Goal: Task Accomplishment & Management: Manage account settings

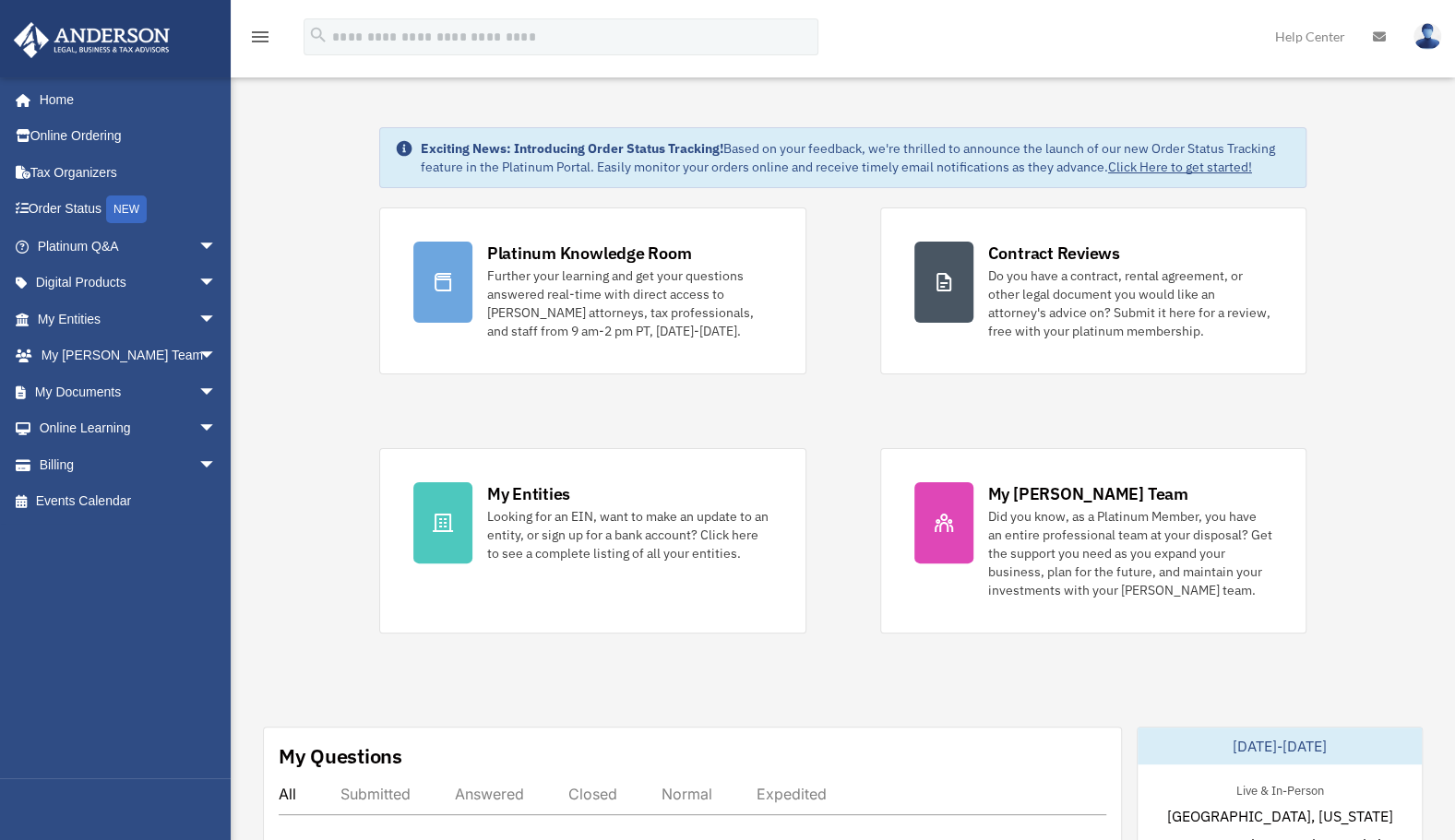
click at [80, 392] on link "My Documents arrow_drop_down" at bounding box center [128, 392] width 231 height 37
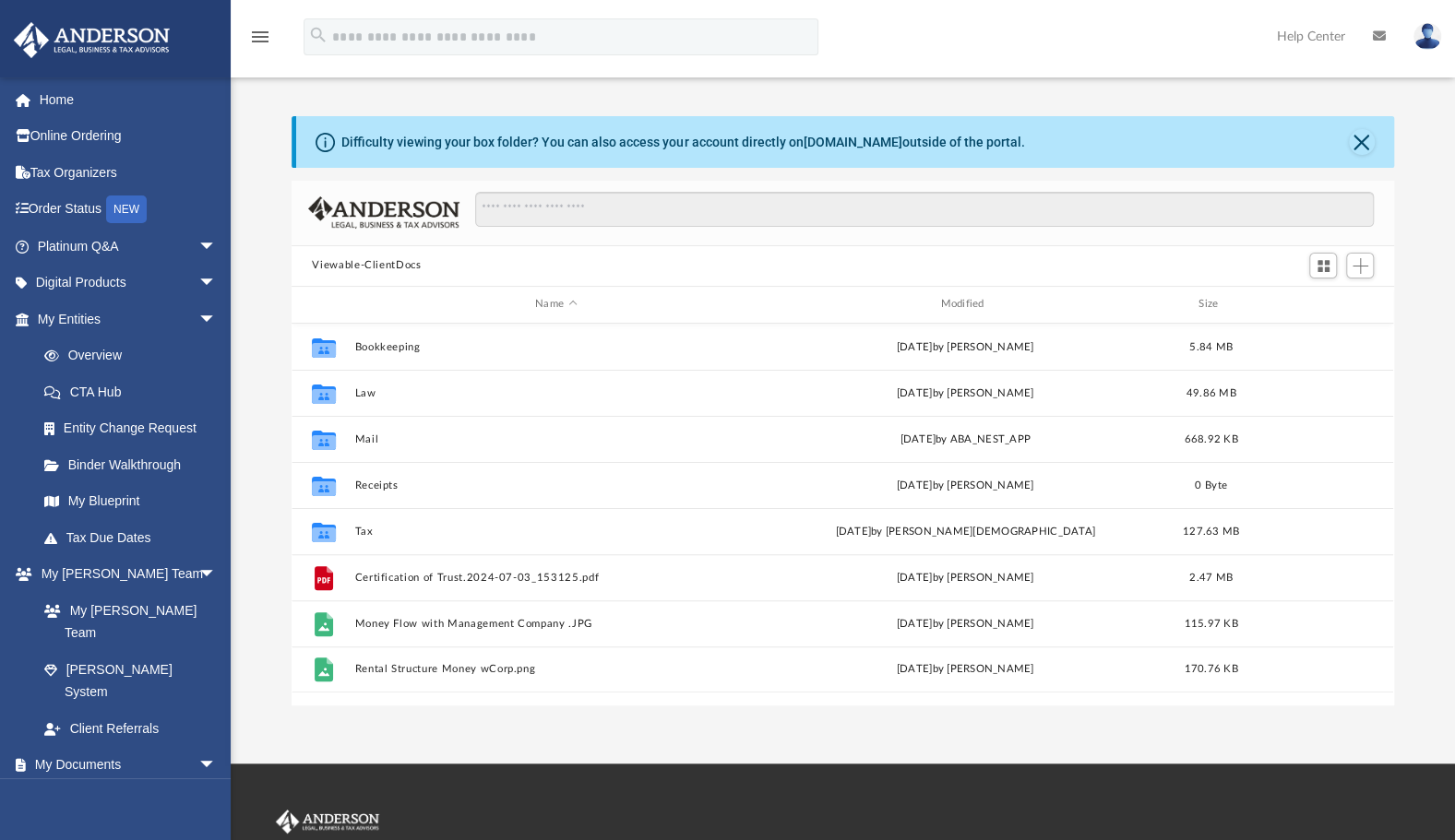
scroll to position [405, 1087]
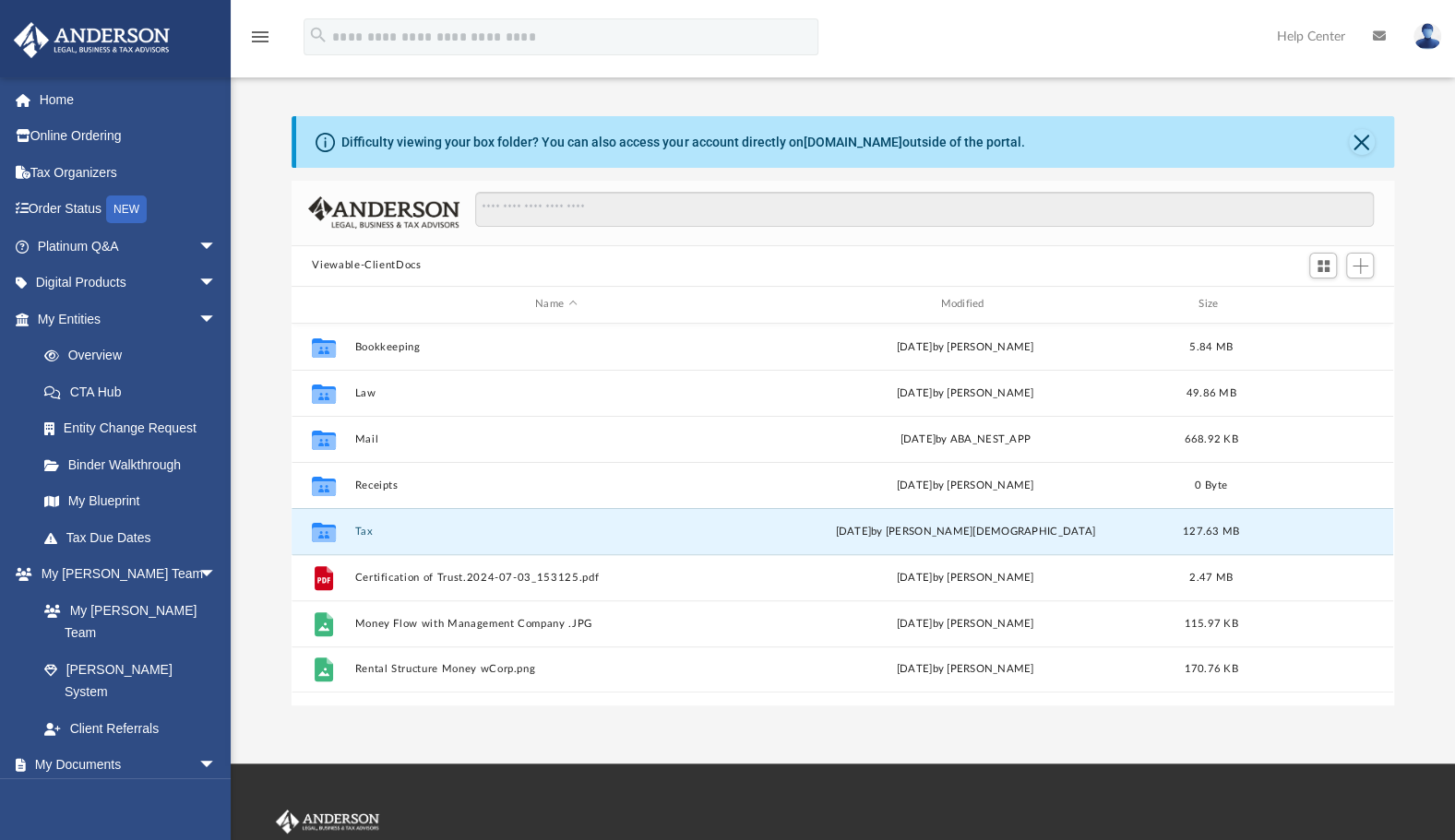
click at [385, 534] on button "Tax" at bounding box center [556, 532] width 401 height 12
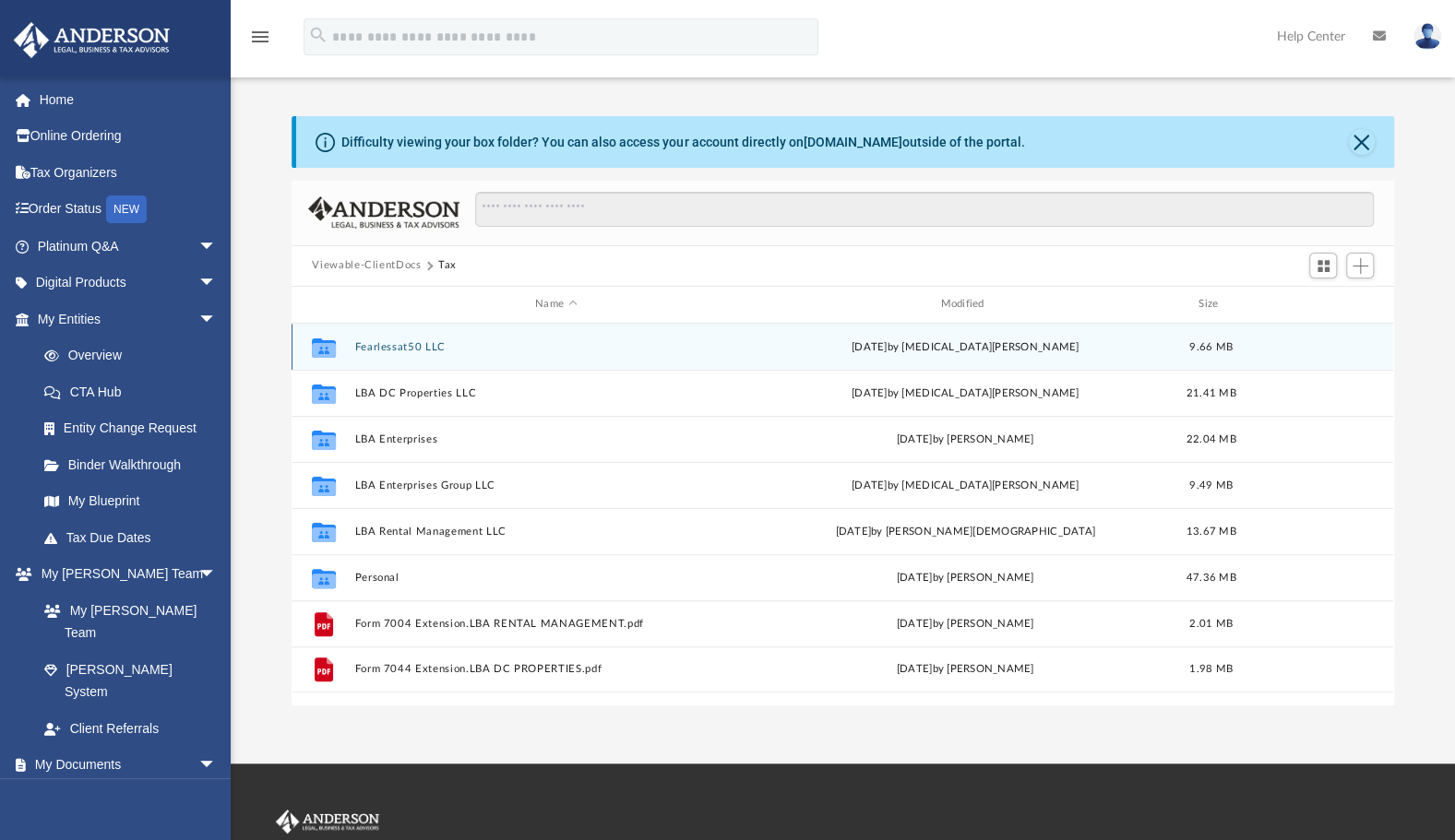
click at [431, 354] on div "Collaborated Folder Fearlessat50 LLC today by Nikita Patel 9.66 MB" at bounding box center [842, 346] width 1102 height 46
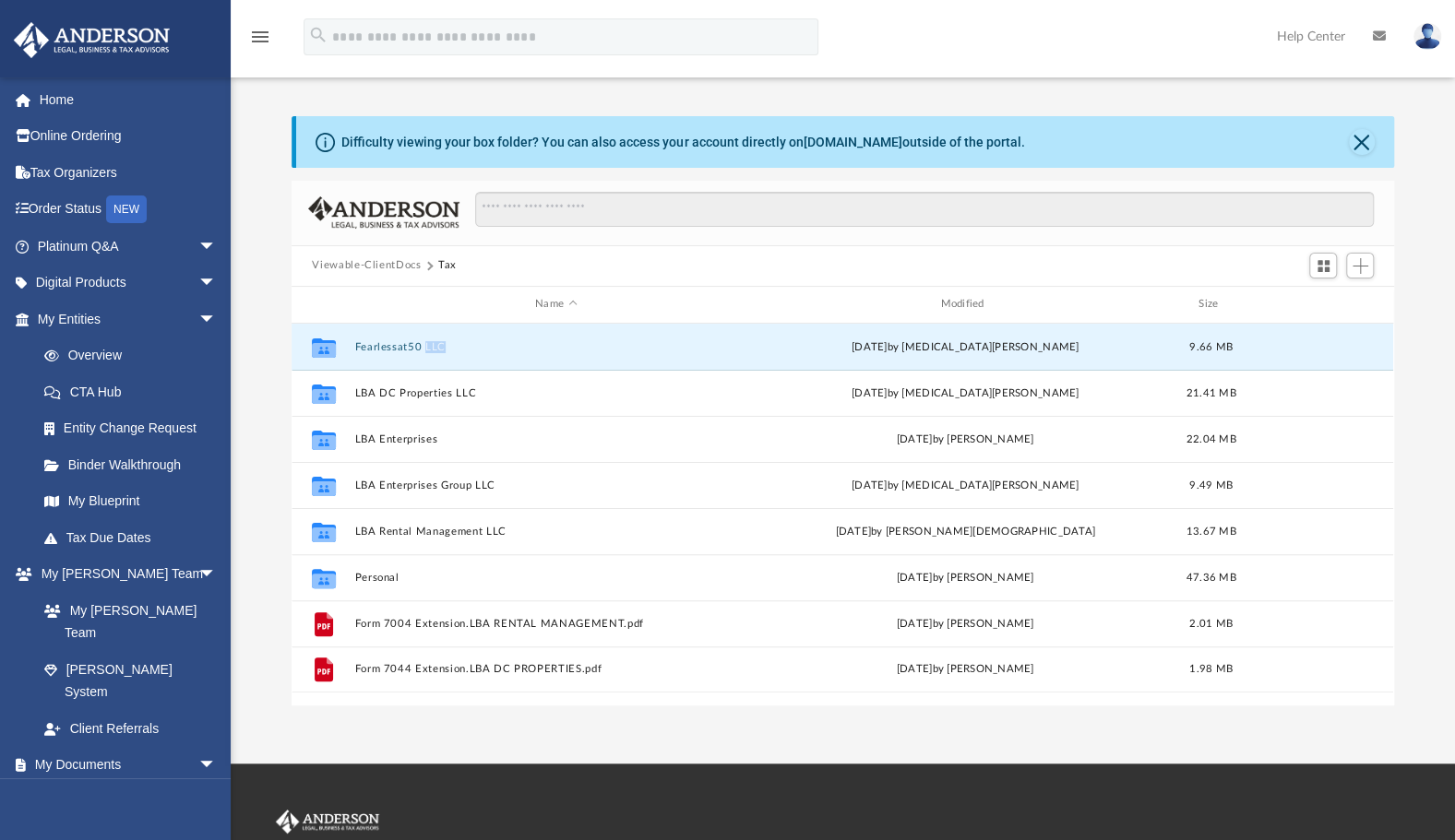
drag, startPoint x: 431, startPoint y: 354, endPoint x: 382, endPoint y: 345, distance: 49.8
click at [382, 345] on button "Fearlessat50 LLC" at bounding box center [556, 347] width 401 height 12
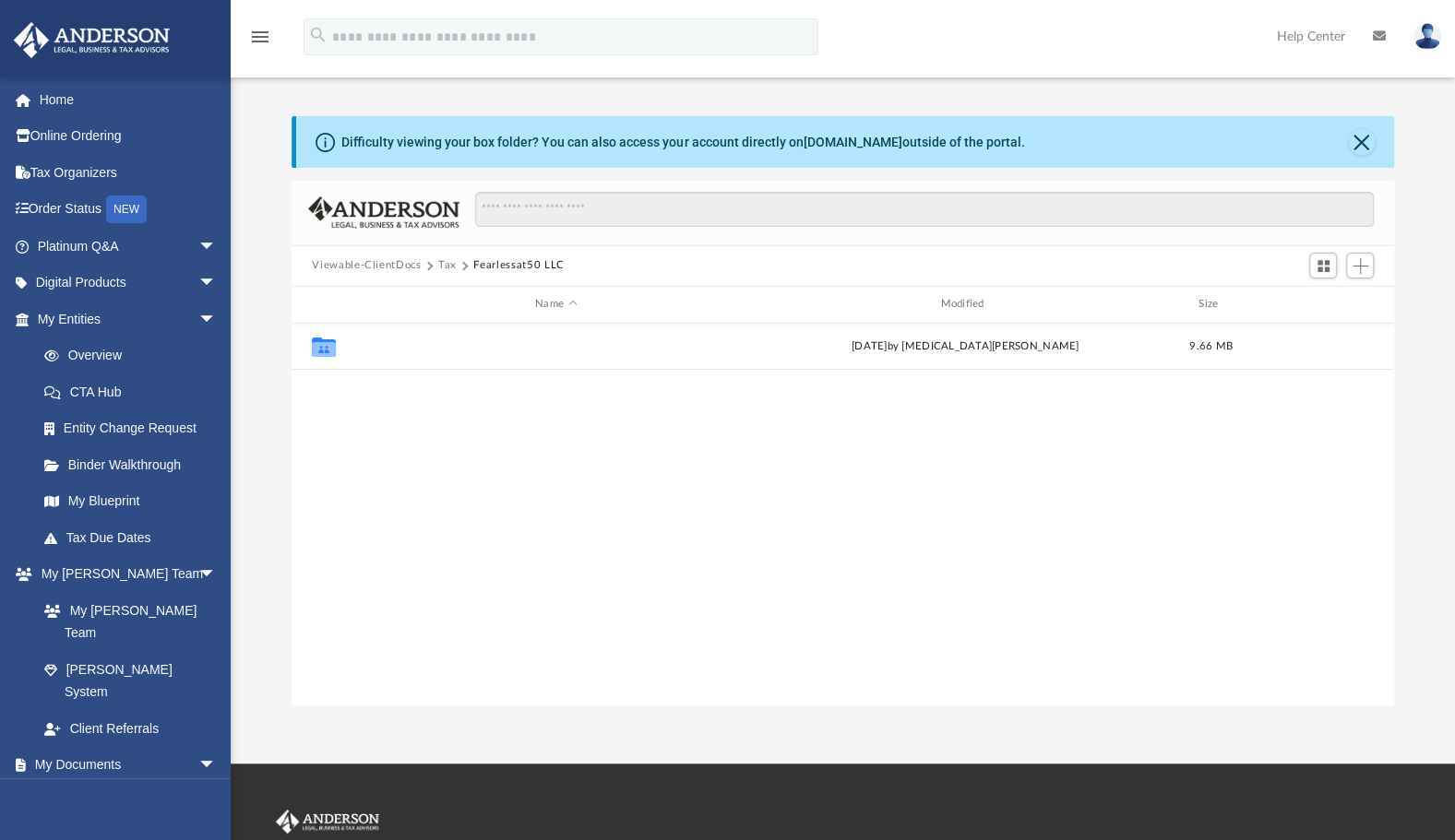
click at [376, 347] on button "2024" at bounding box center [556, 346] width 401 height 12
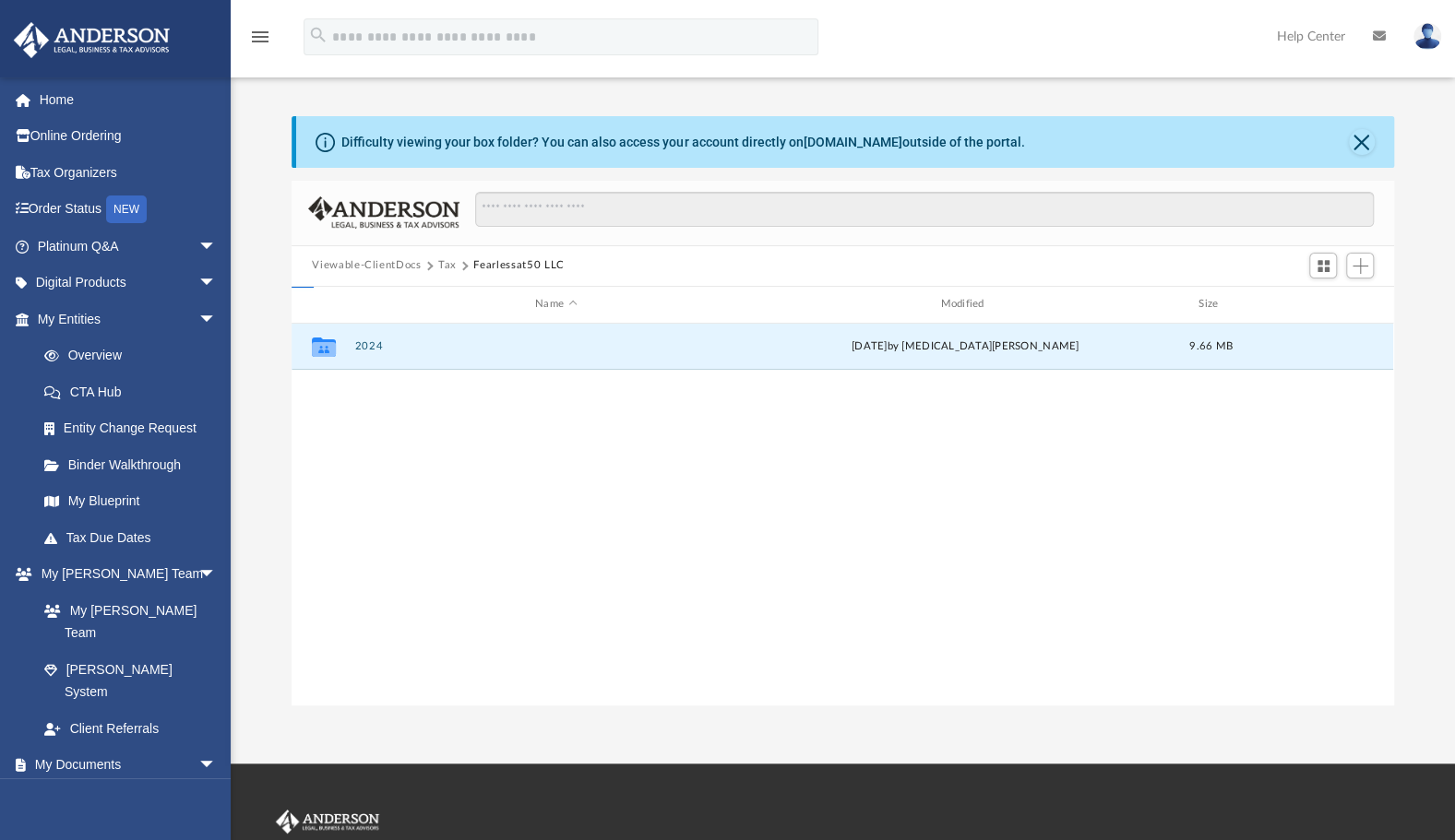
click at [376, 347] on button "2024" at bounding box center [556, 346] width 401 height 12
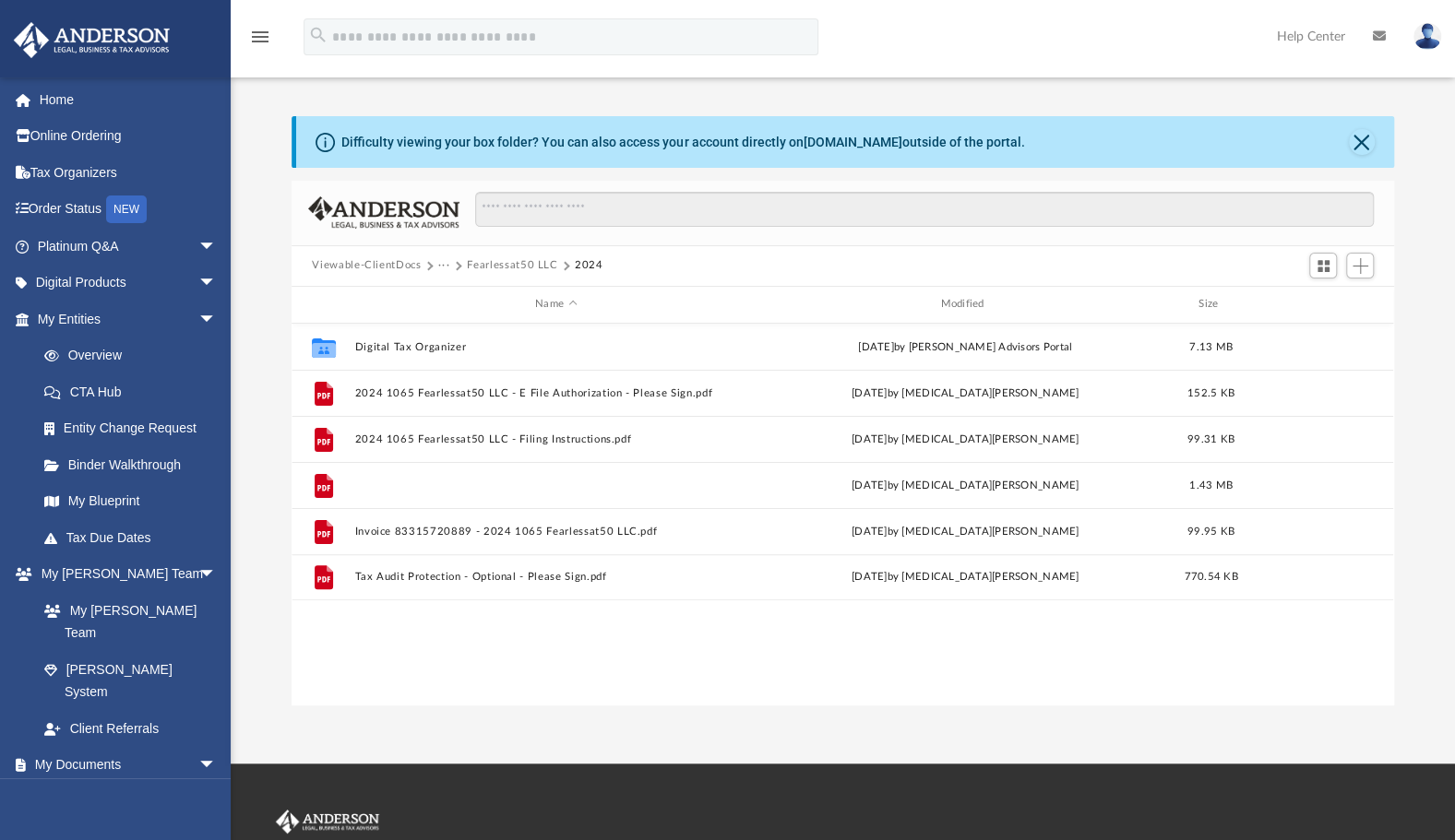
click at [488, 483] on button "2024 1065 Fearlessat50 LLC - Review copy.pdf" at bounding box center [556, 486] width 401 height 12
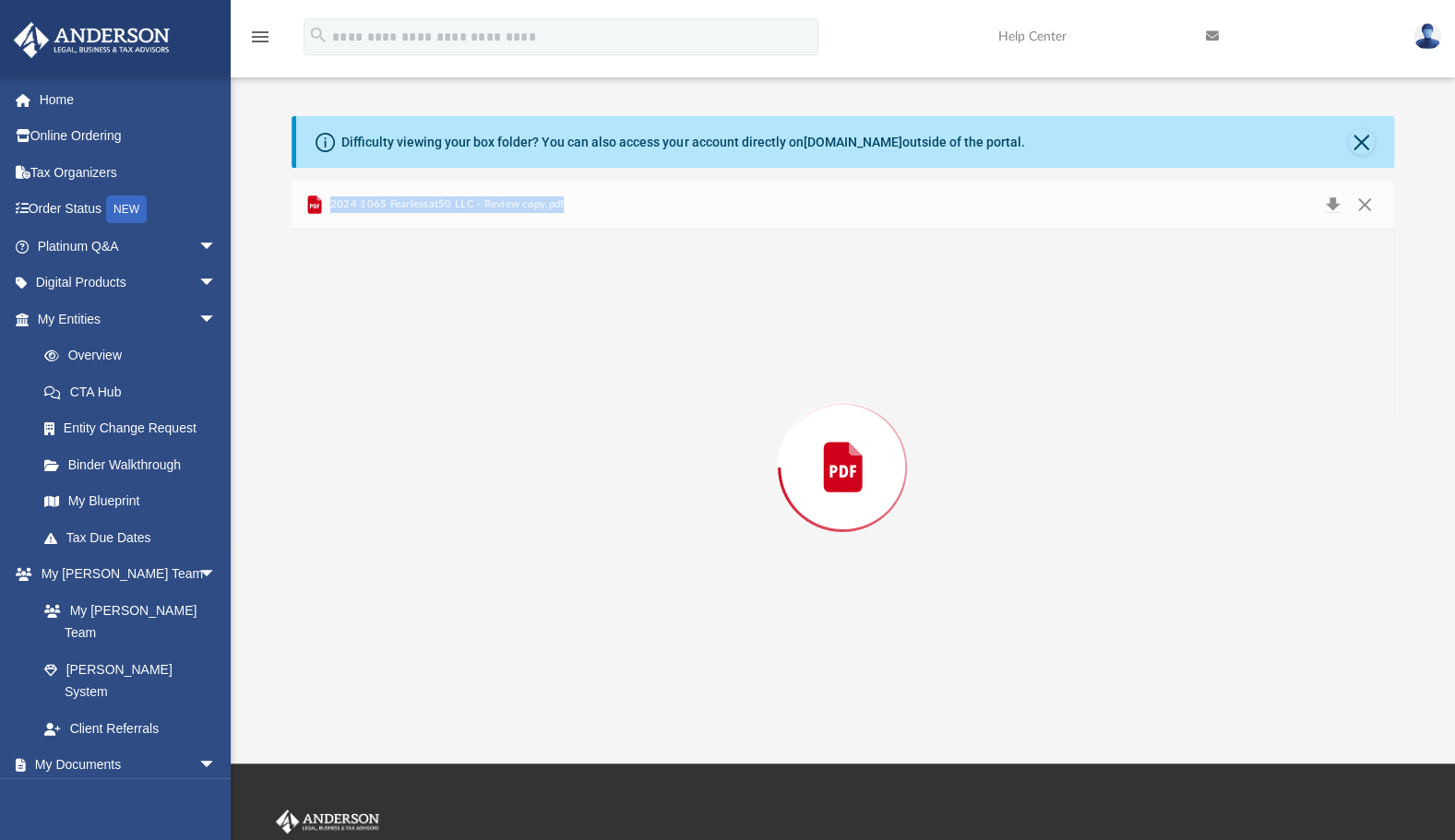
click at [488, 483] on div "Preview" at bounding box center [842, 468] width 1102 height 476
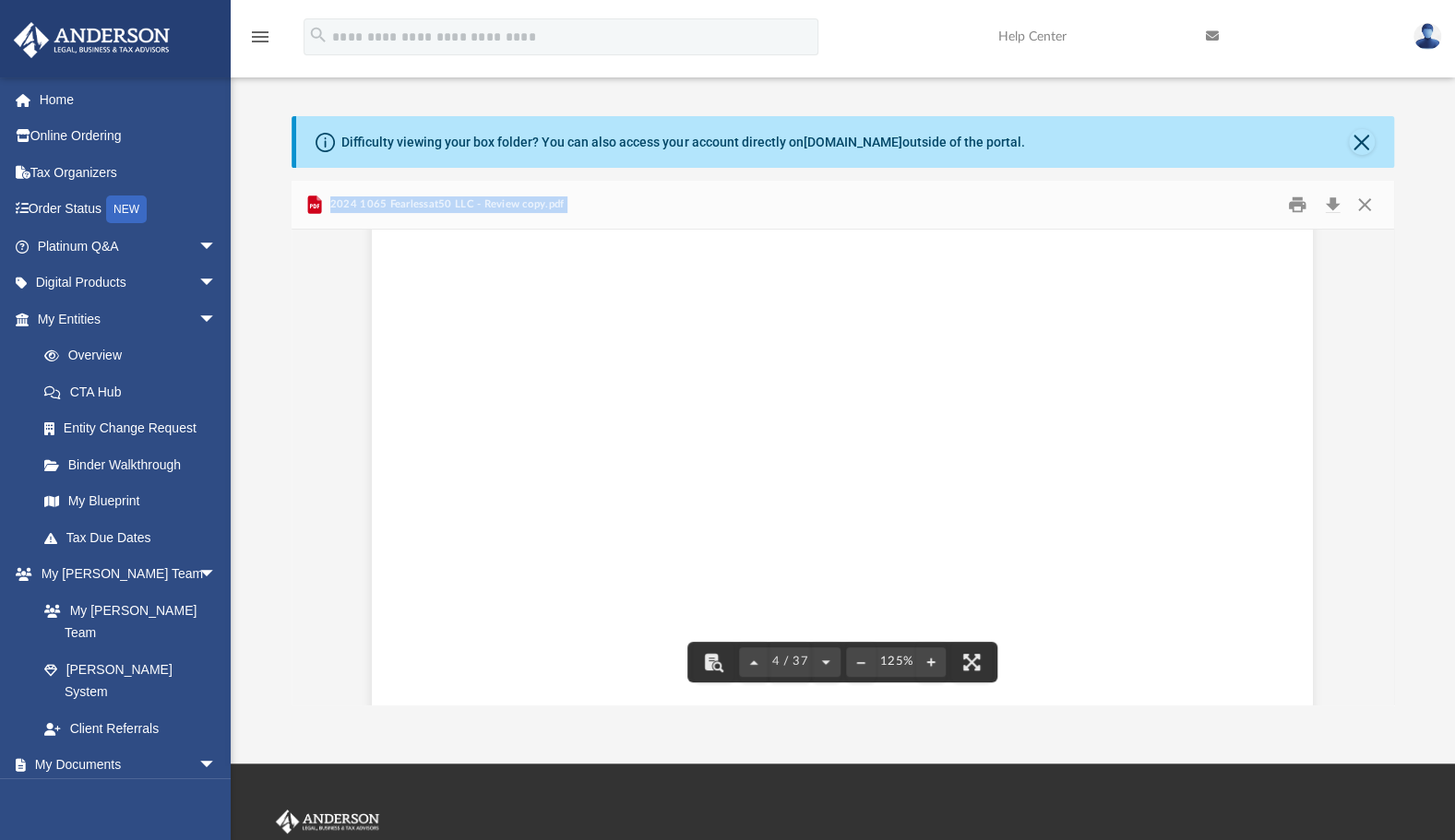
scroll to position [0, 0]
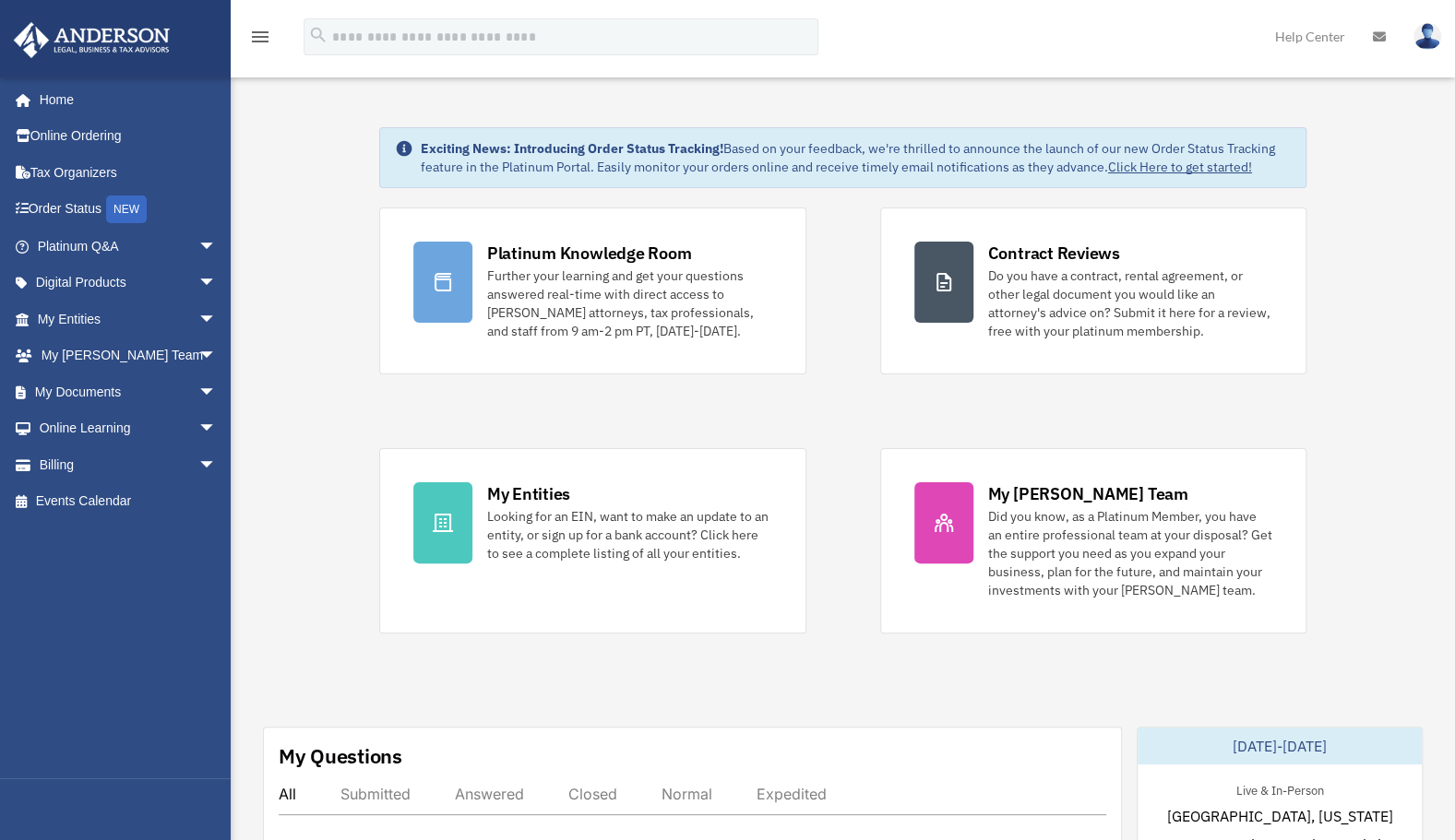
click at [95, 396] on link "My Documents arrow_drop_down" at bounding box center [128, 392] width 231 height 37
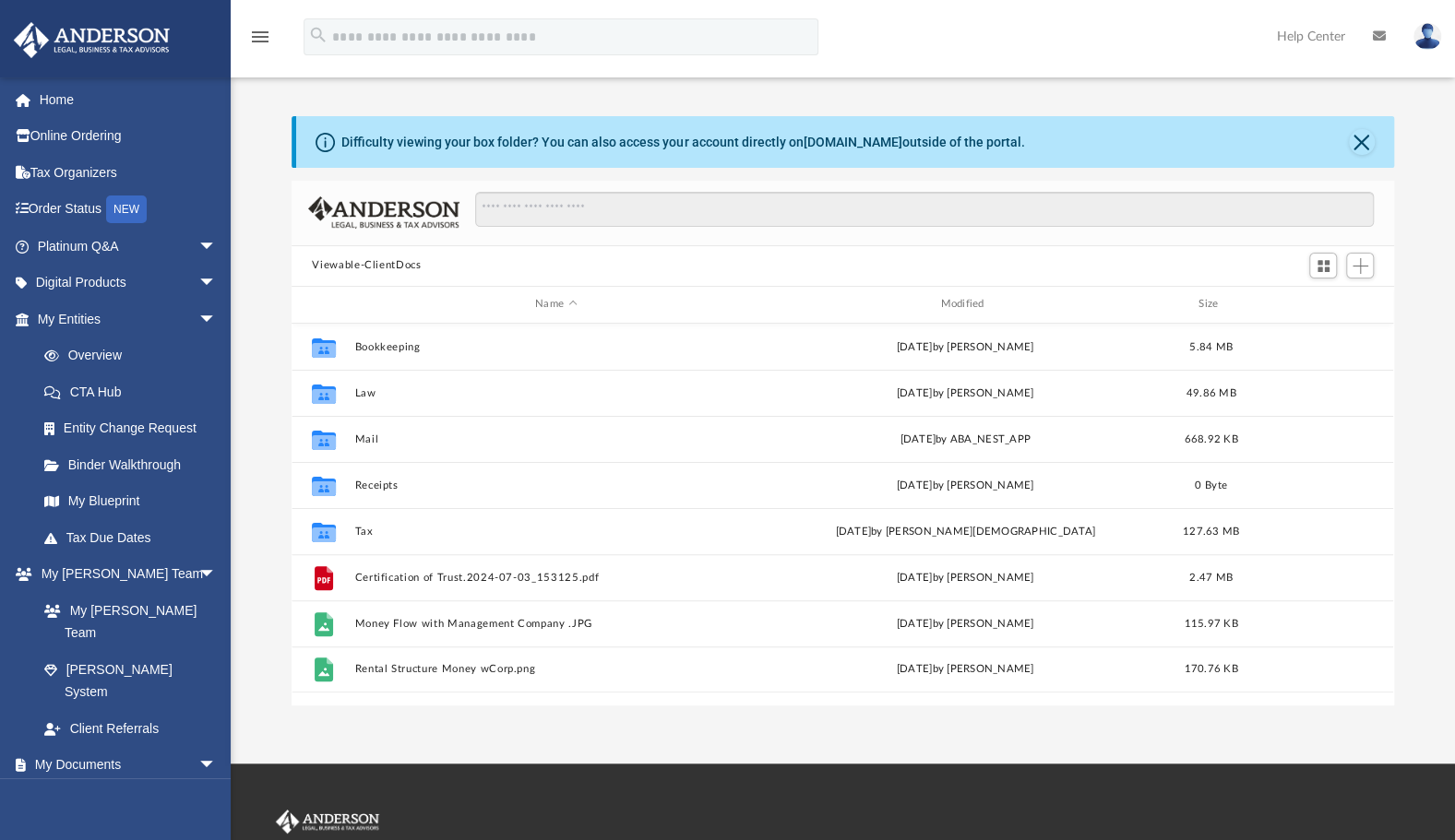
scroll to position [405, 1087]
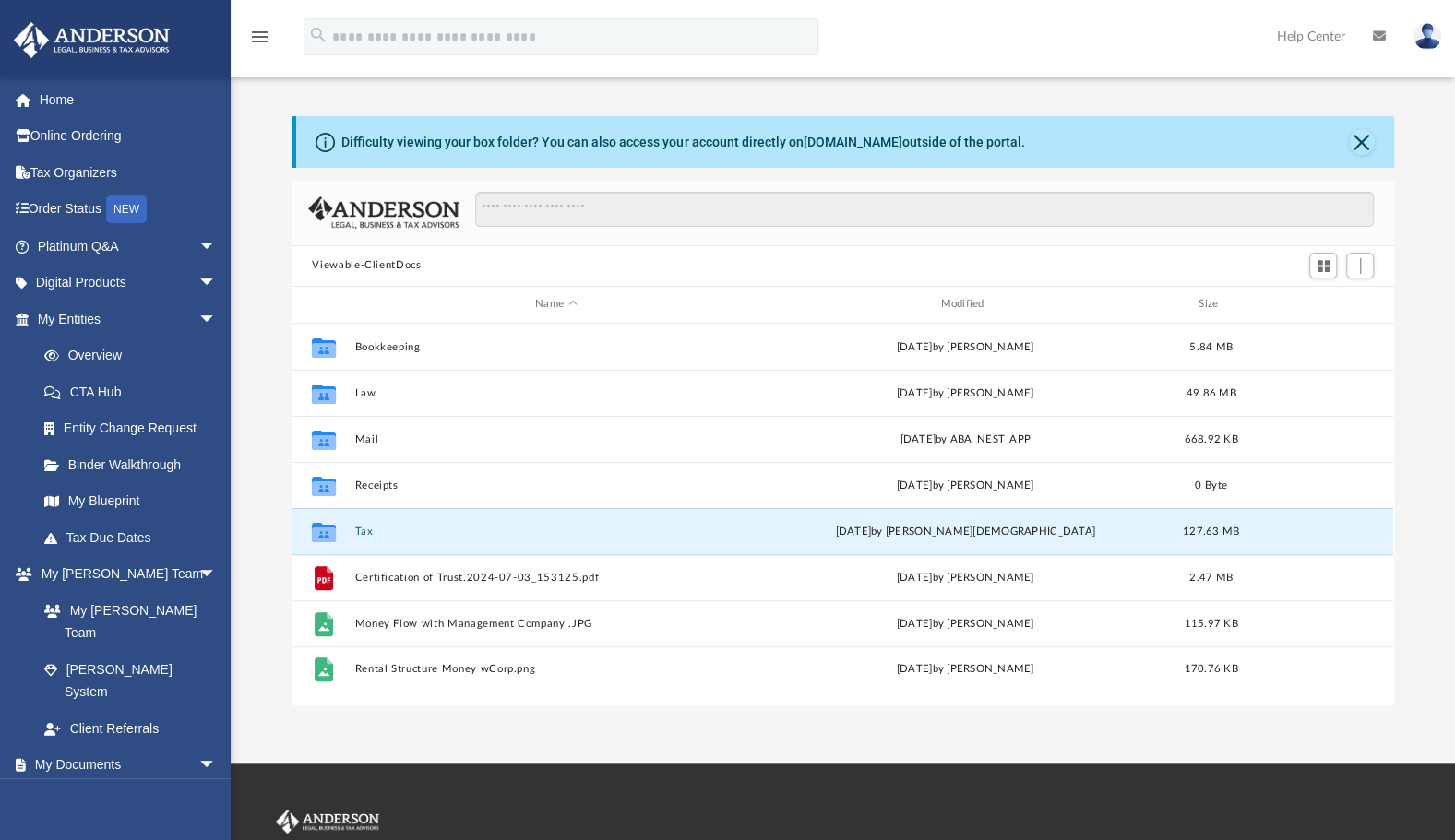
click at [371, 535] on button "Tax" at bounding box center [556, 532] width 401 height 12
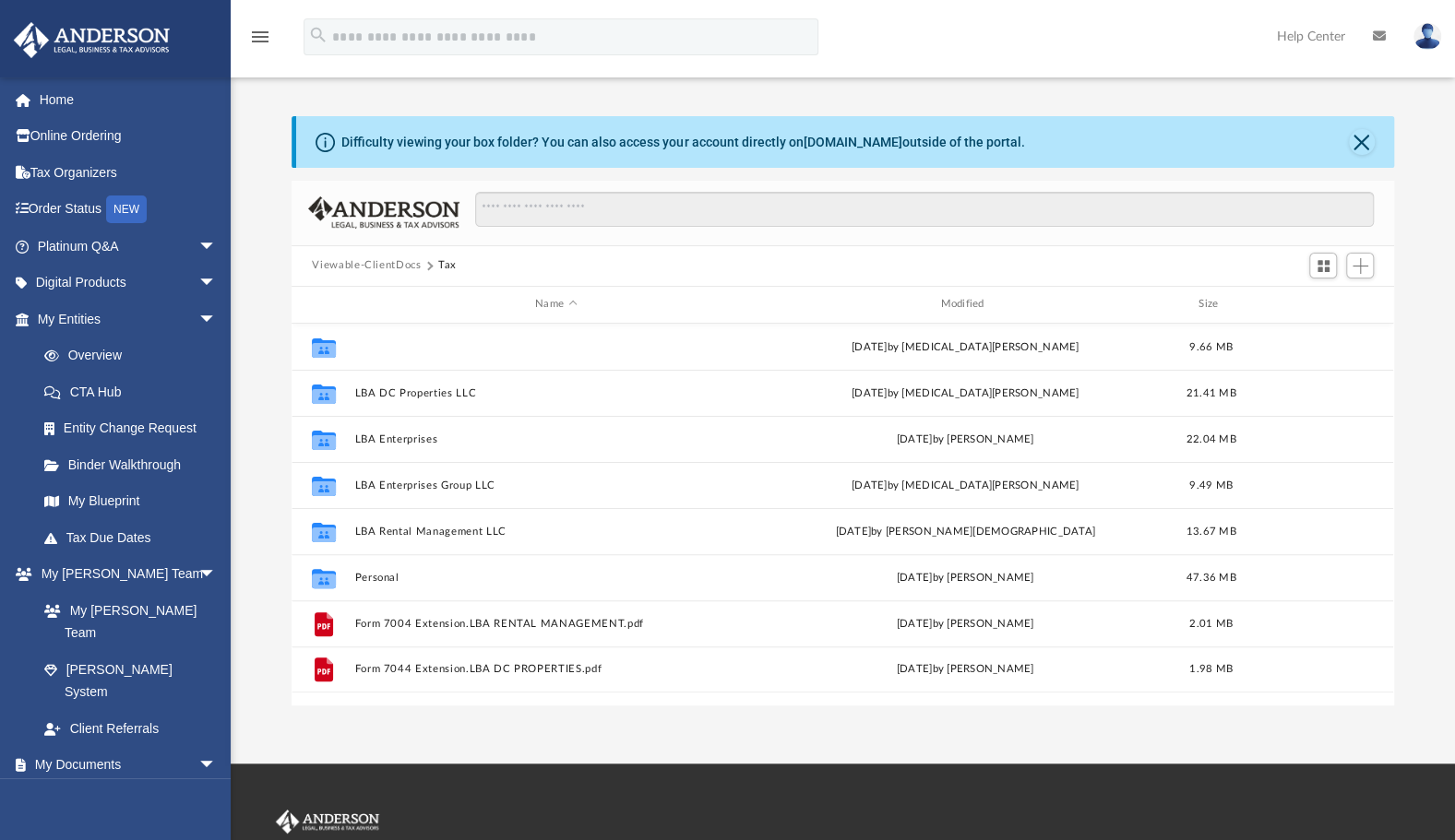
click at [424, 347] on button "Fearlessat50 LLC" at bounding box center [556, 347] width 401 height 12
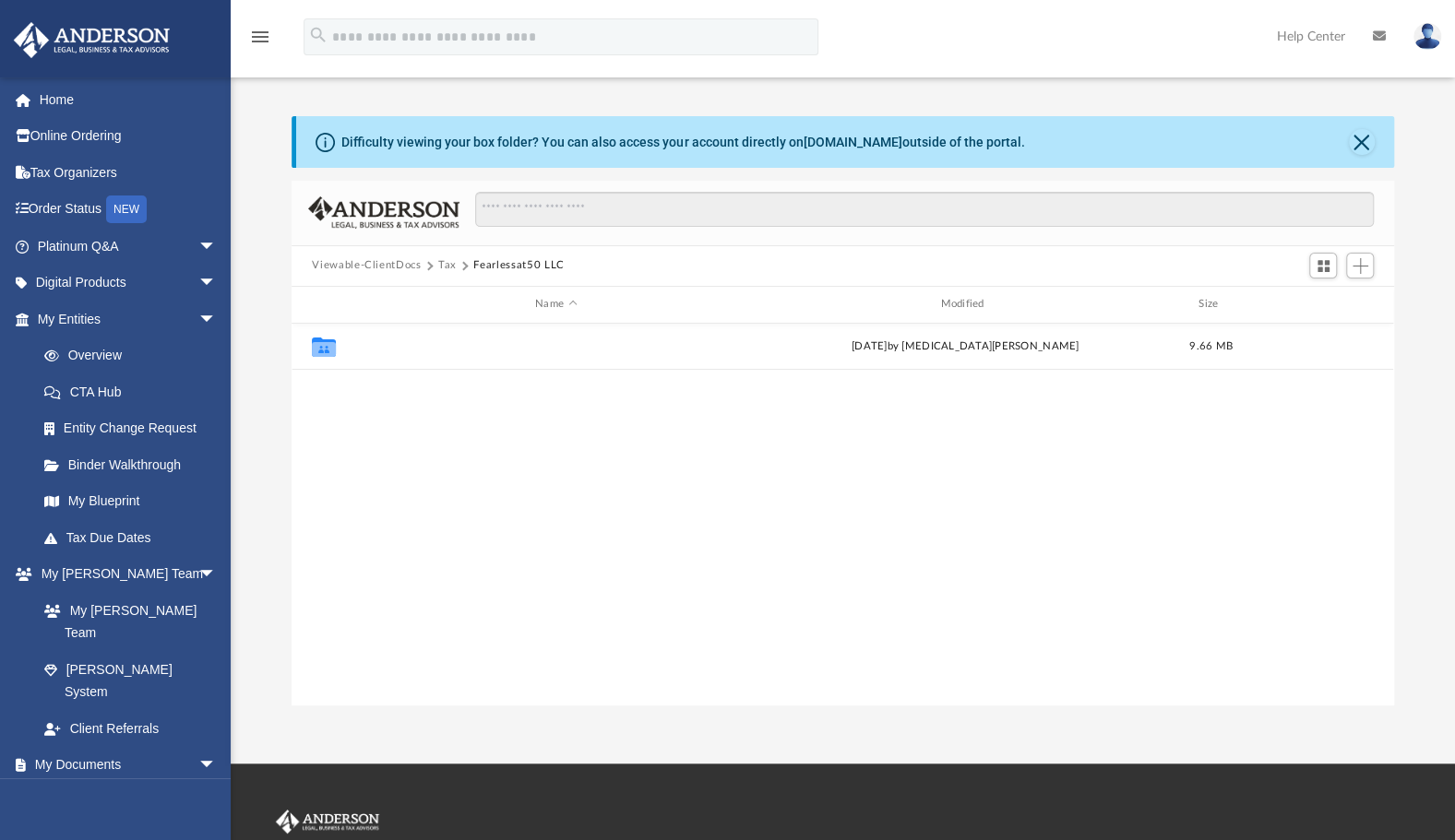
click at [365, 350] on button "2024" at bounding box center [556, 346] width 401 height 12
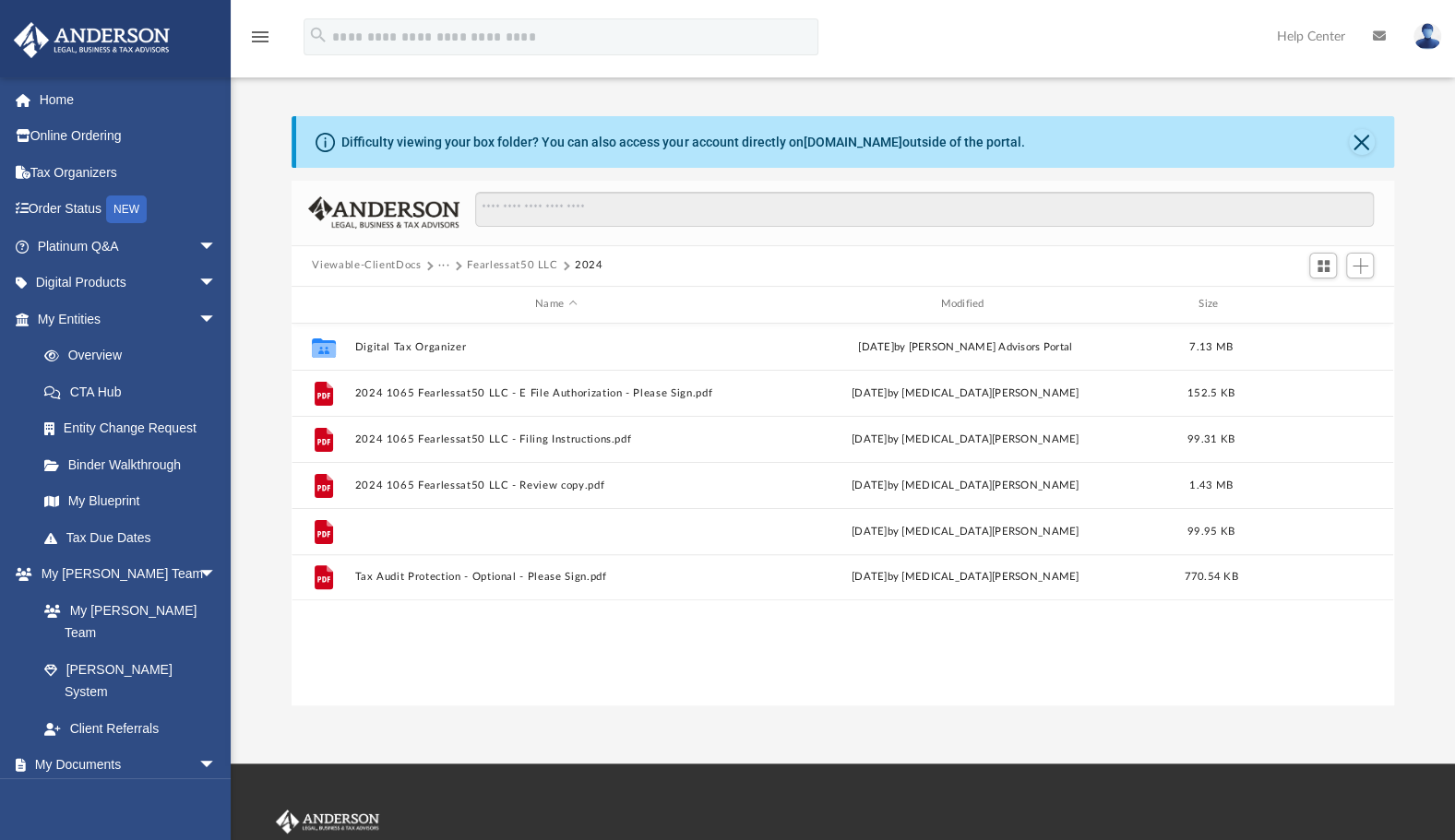
click at [430, 532] on button "Invoice 83315720889 - 2024 1065 Fearlessat50 LLC.pdf" at bounding box center [556, 532] width 401 height 12
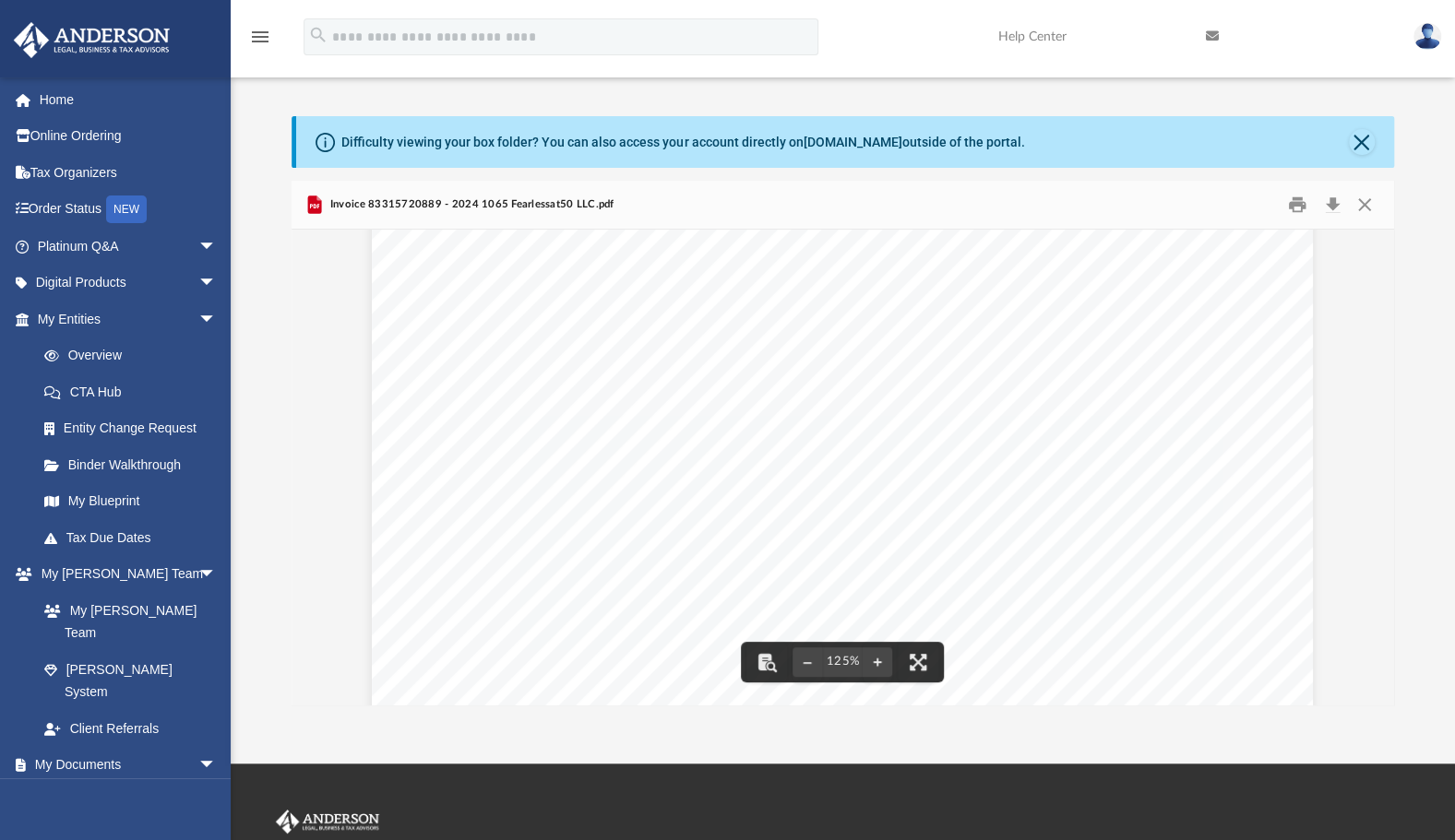
scroll to position [303, 0]
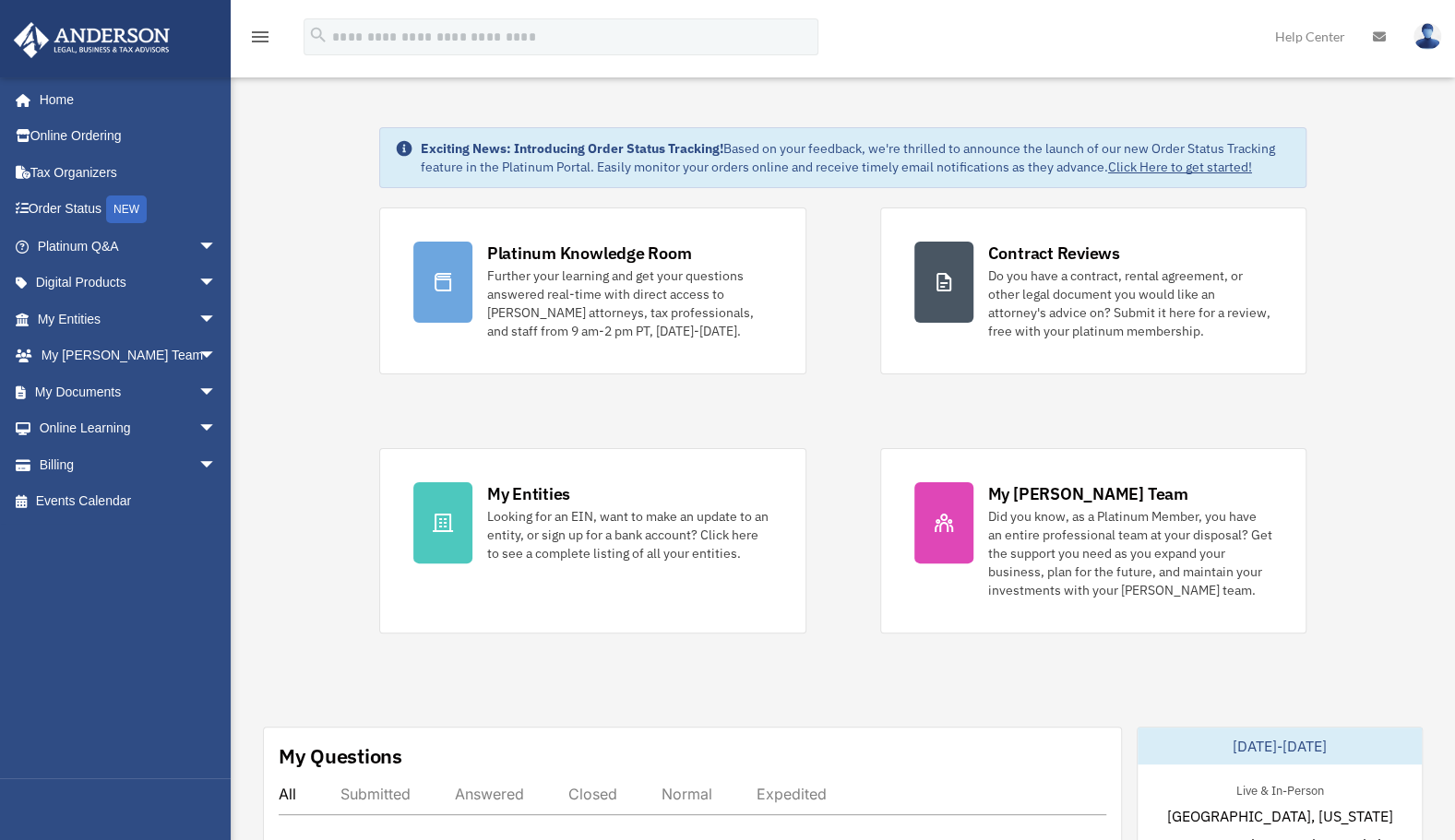
click at [87, 395] on link "My Documents arrow_drop_down" at bounding box center [128, 392] width 231 height 37
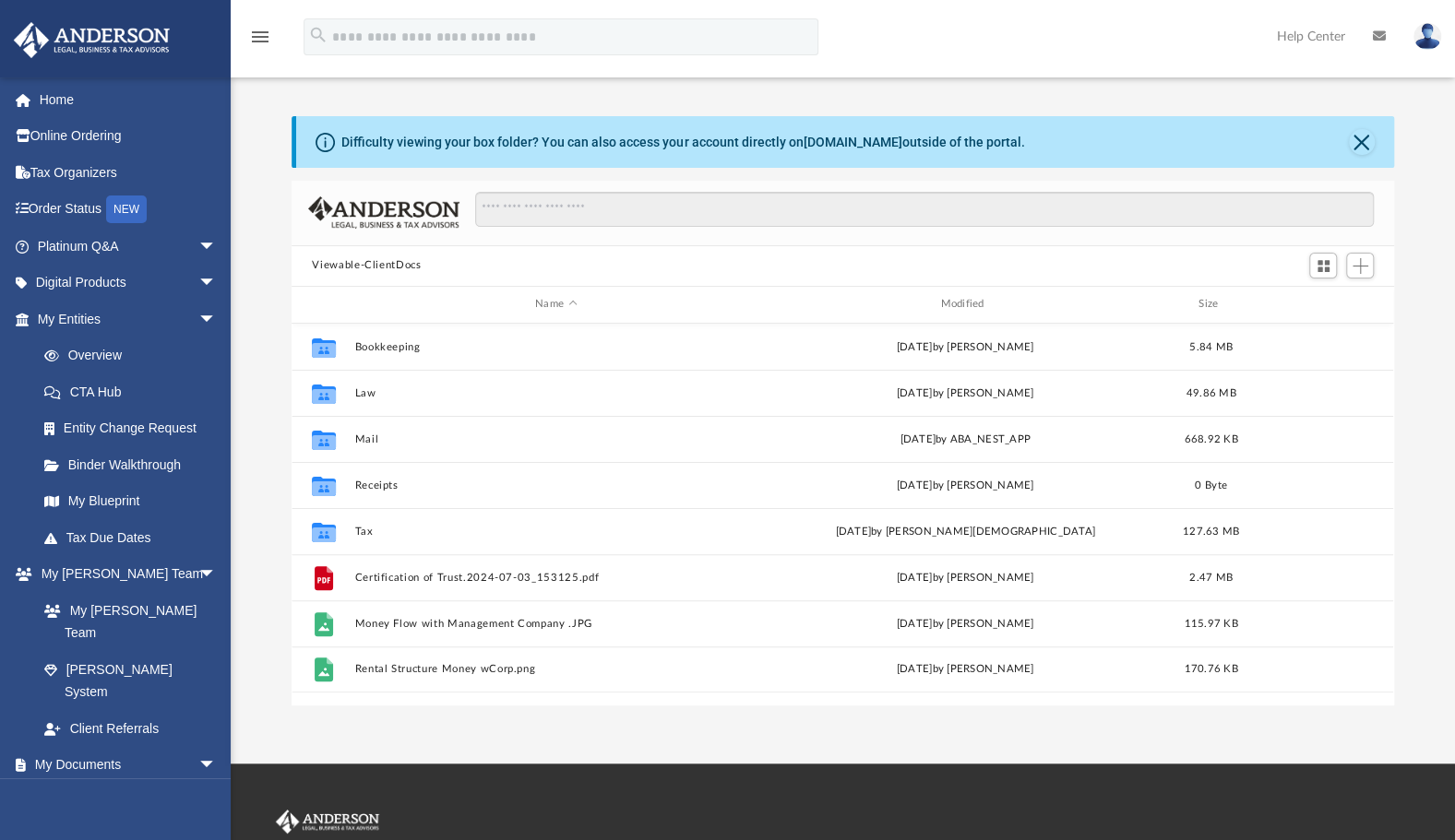
scroll to position [405, 1087]
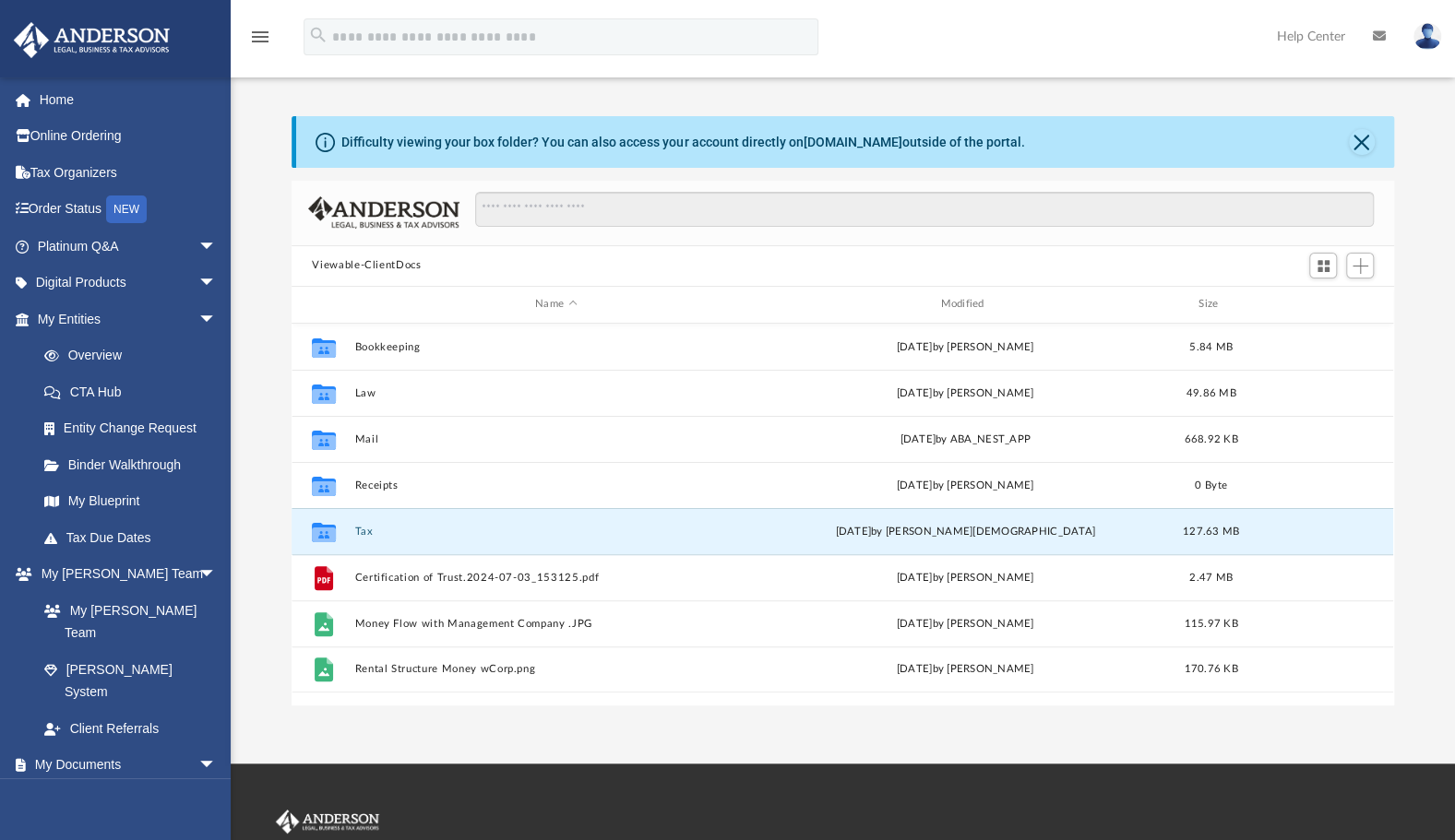
click at [385, 532] on button "Tax" at bounding box center [556, 532] width 401 height 12
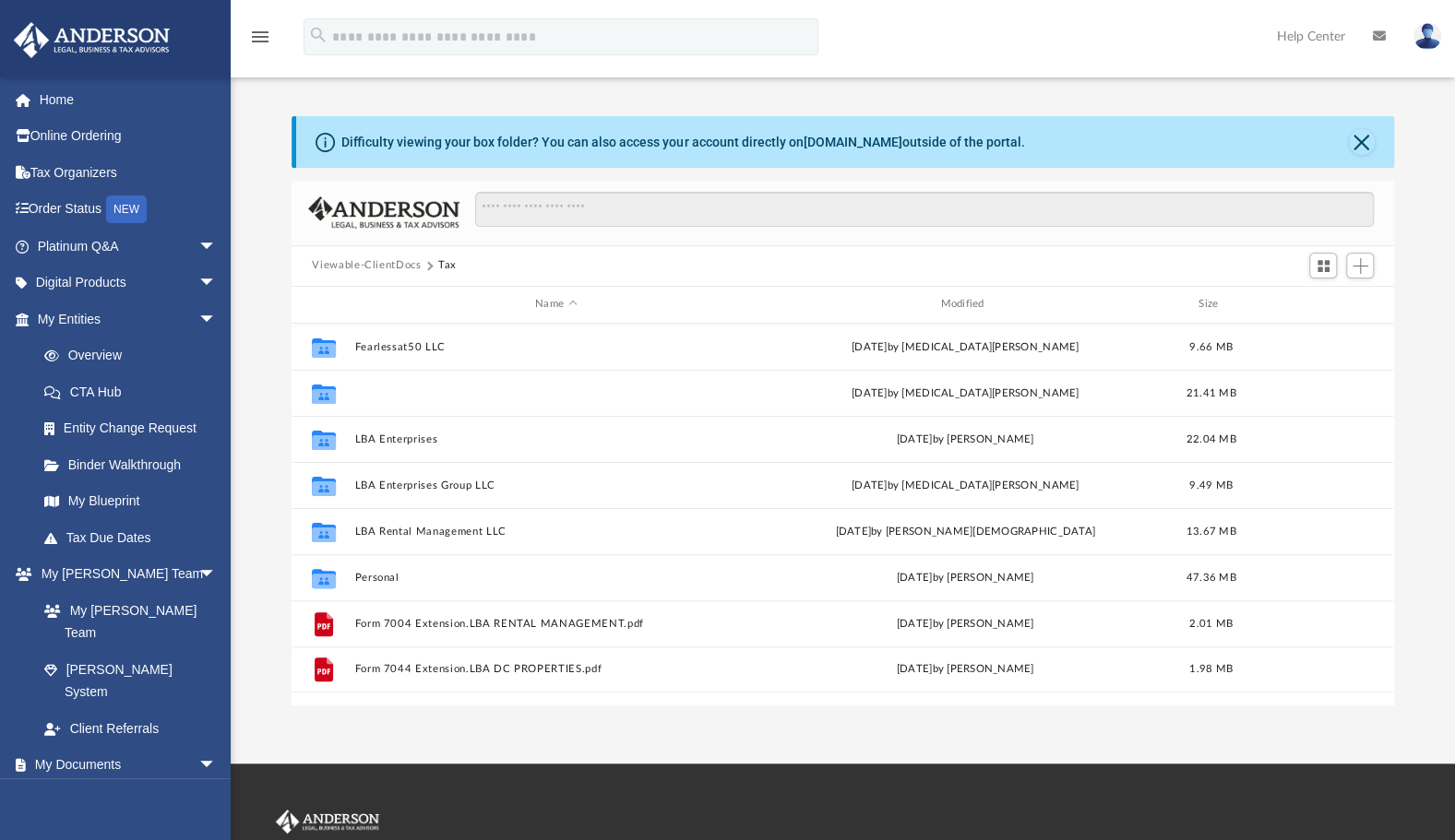
click at [415, 388] on button "LBA DC Properties LLC" at bounding box center [556, 393] width 401 height 12
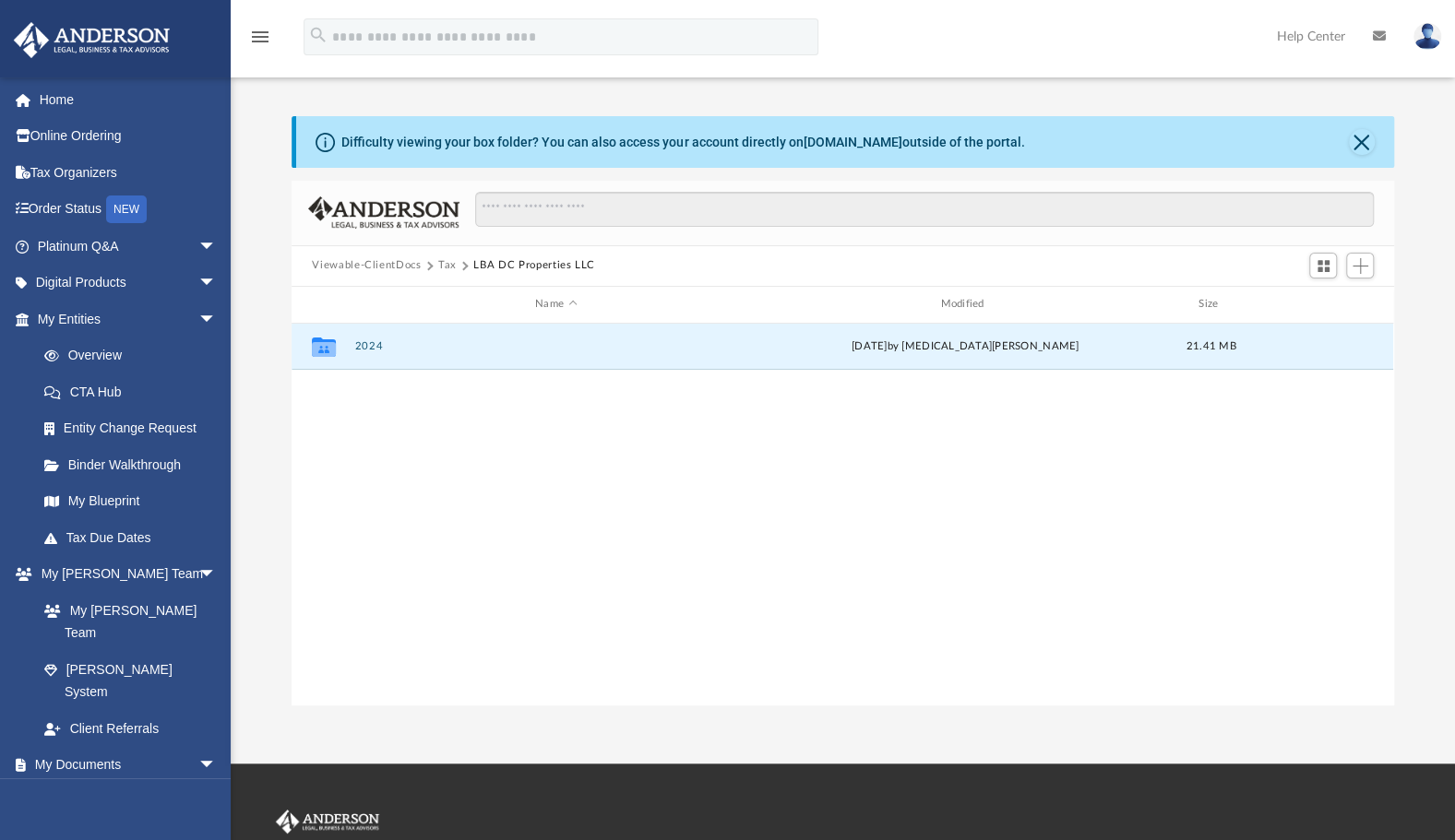
click at [374, 351] on button "2024" at bounding box center [556, 346] width 401 height 12
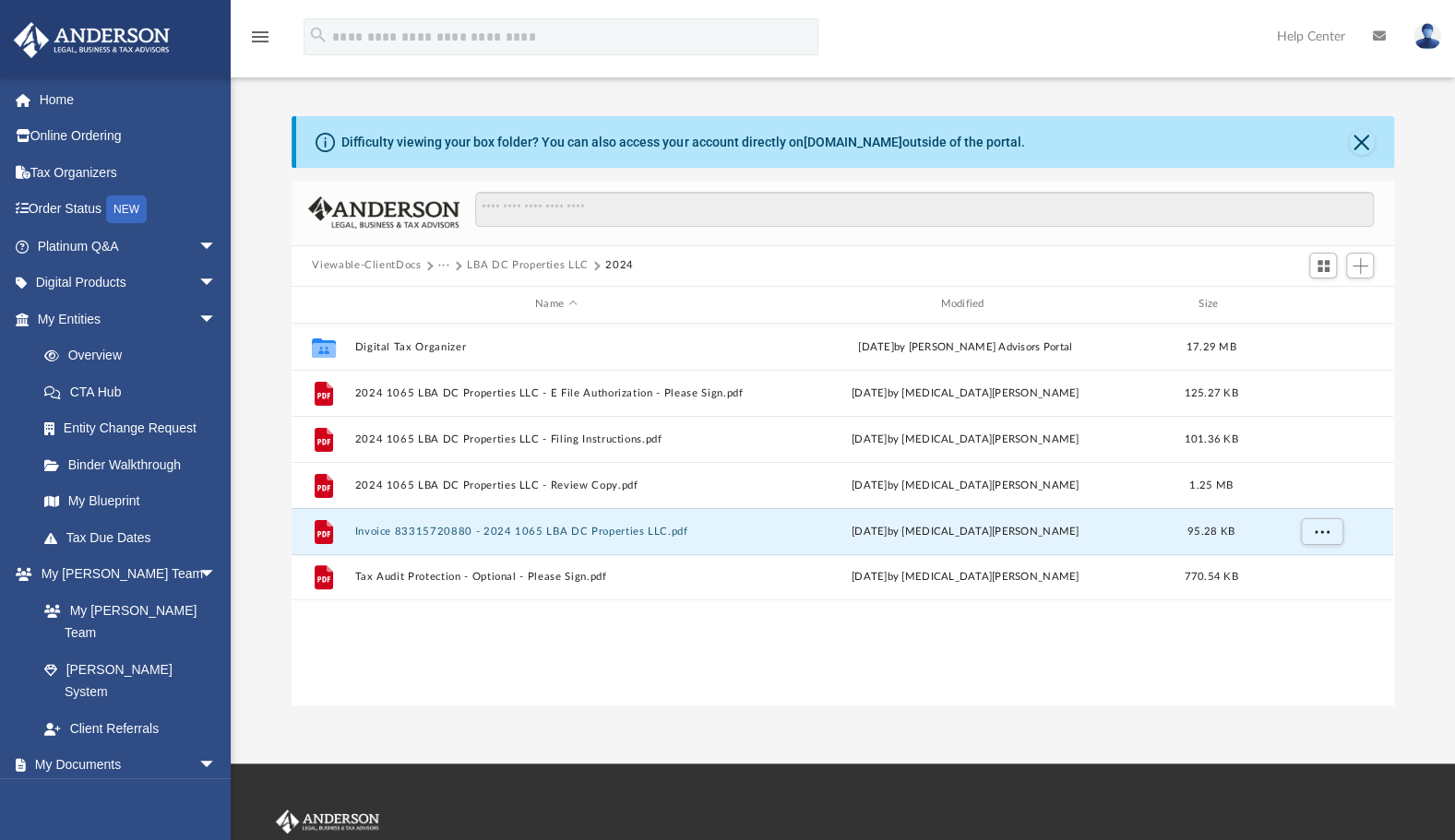
click at [438, 531] on button "Invoice 83315720880 - 2024 1065 LBA DC Properties LLC.pdf" at bounding box center [556, 532] width 401 height 12
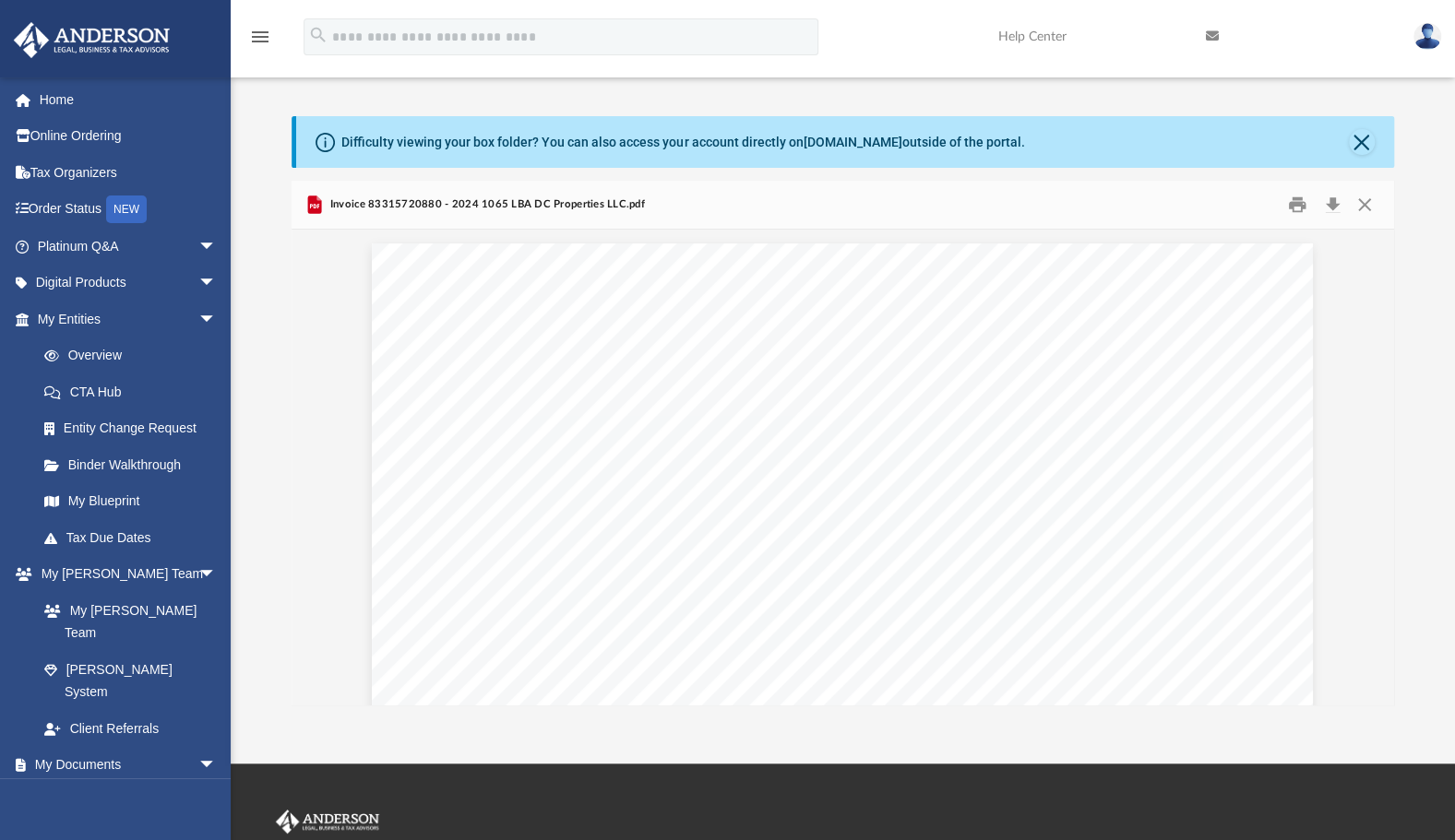
click at [52, 108] on link "Home" at bounding box center [128, 100] width 231 height 37
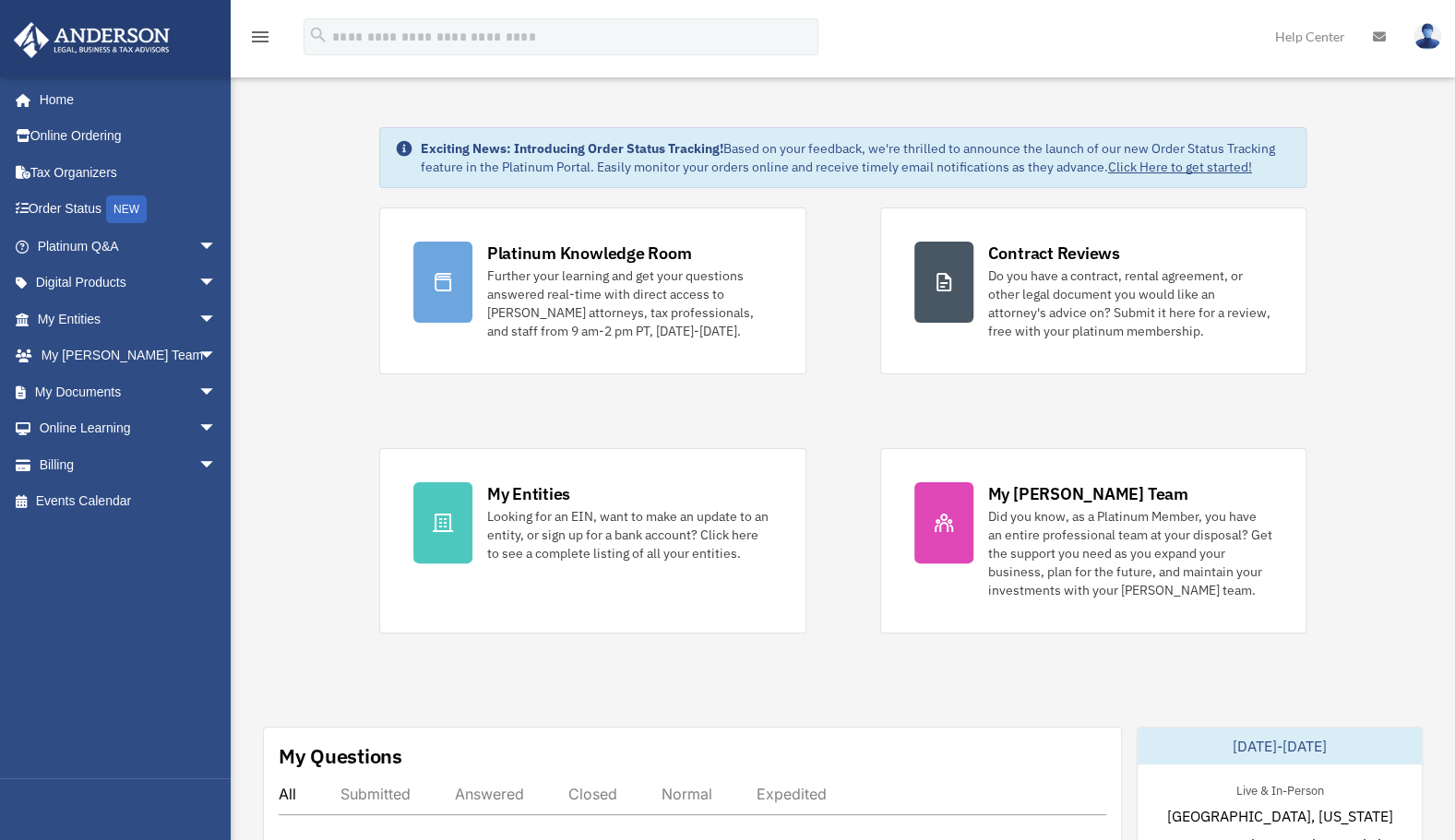
click at [71, 465] on link "Billing arrow_drop_down" at bounding box center [128, 465] width 231 height 37
click at [199, 465] on span "arrow_drop_down" at bounding box center [217, 465] width 37 height 37
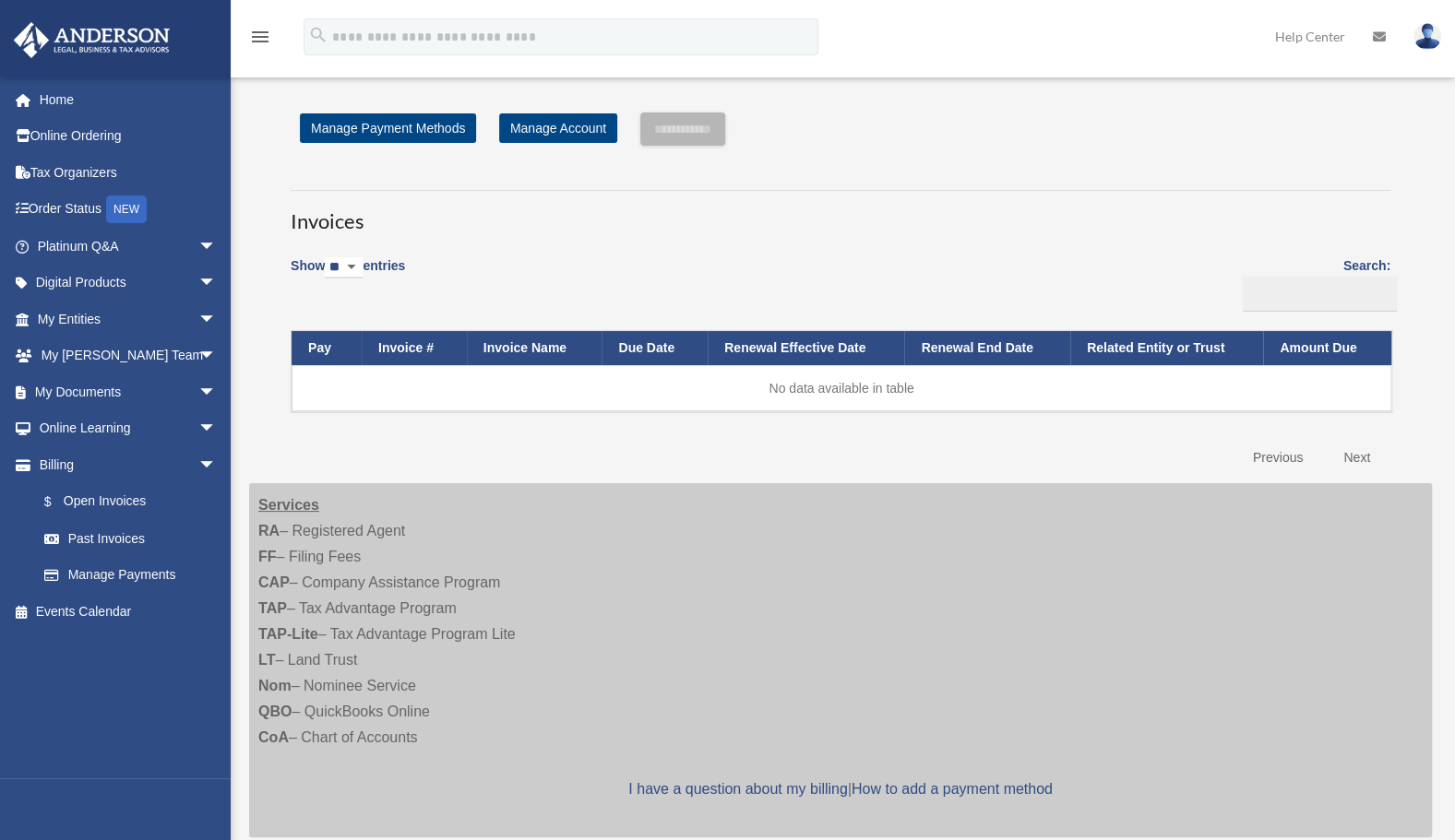
click at [153, 573] on link "Manage Payments" at bounding box center [130, 575] width 210 height 37
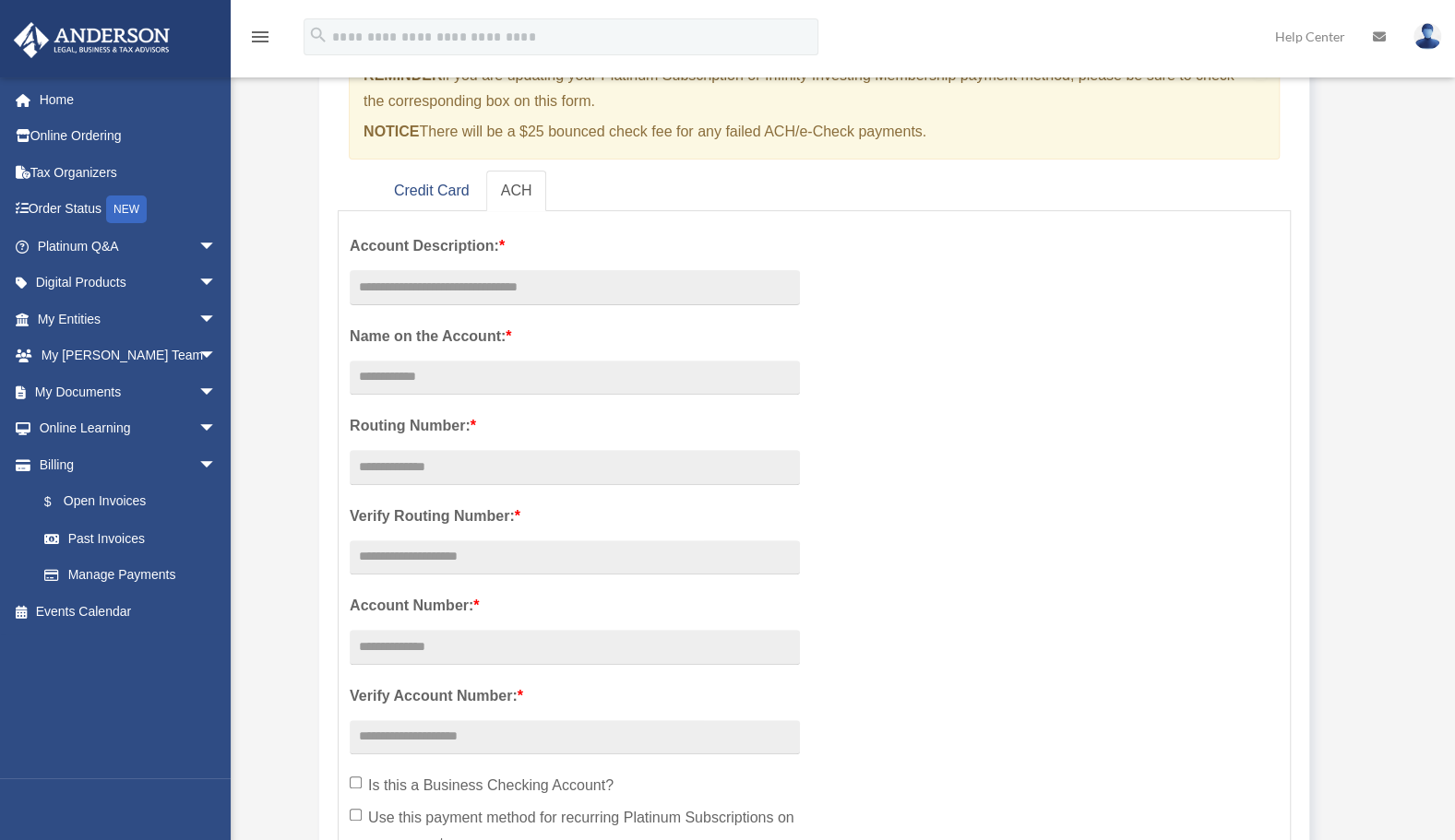
scroll to position [198, 0]
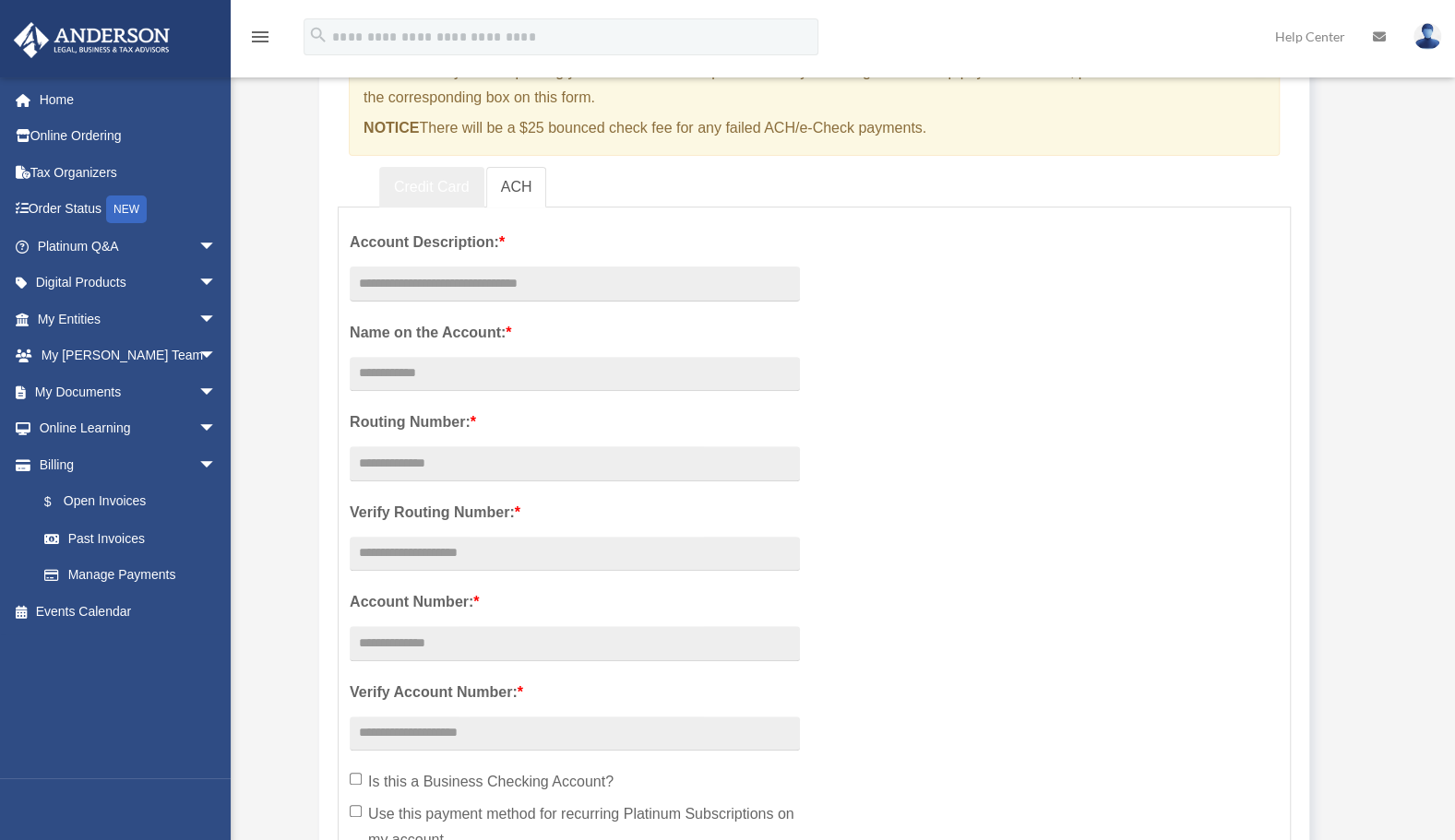
click at [441, 186] on link "Credit Card" at bounding box center [431, 188] width 105 height 41
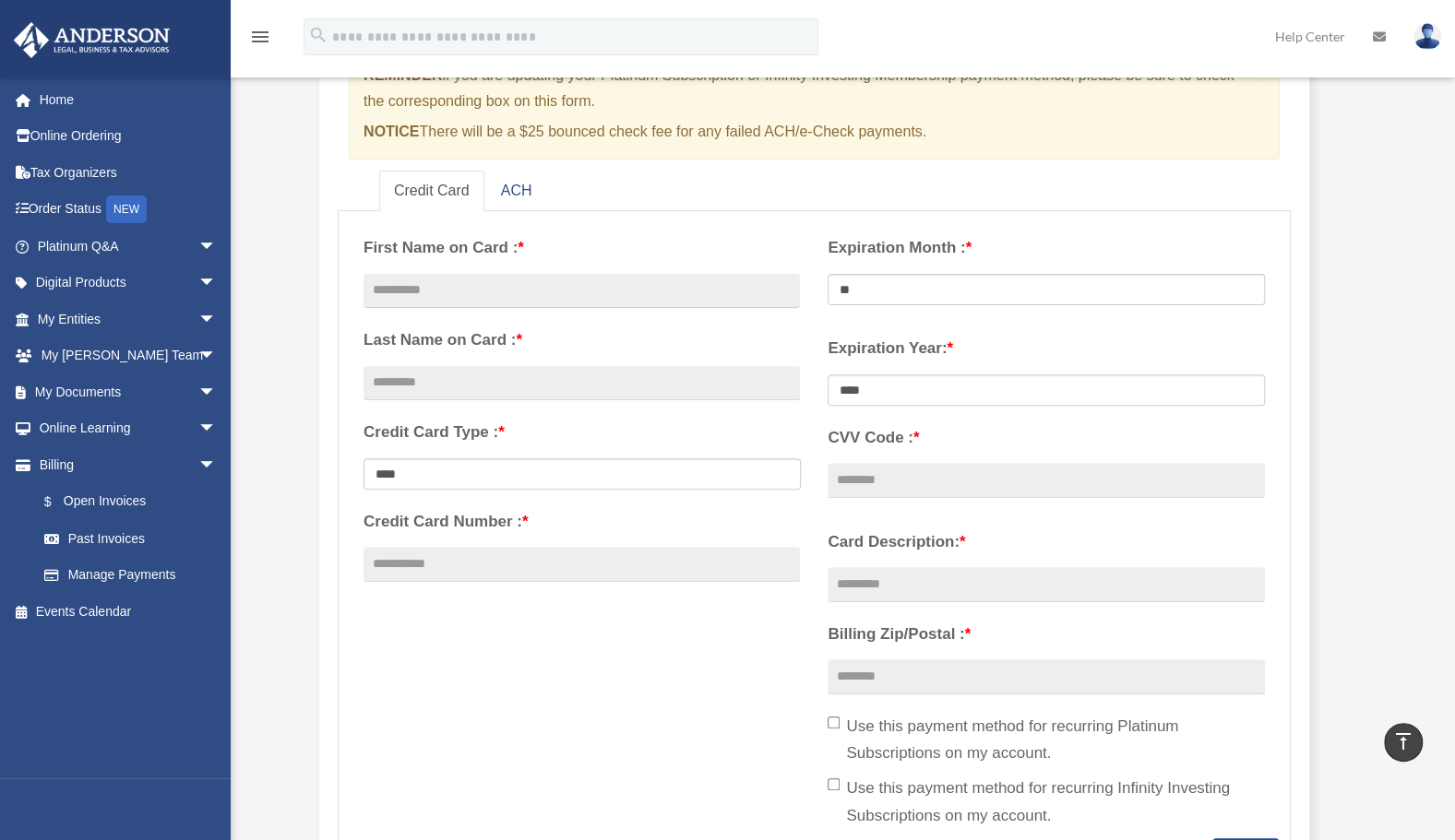
scroll to position [177, 0]
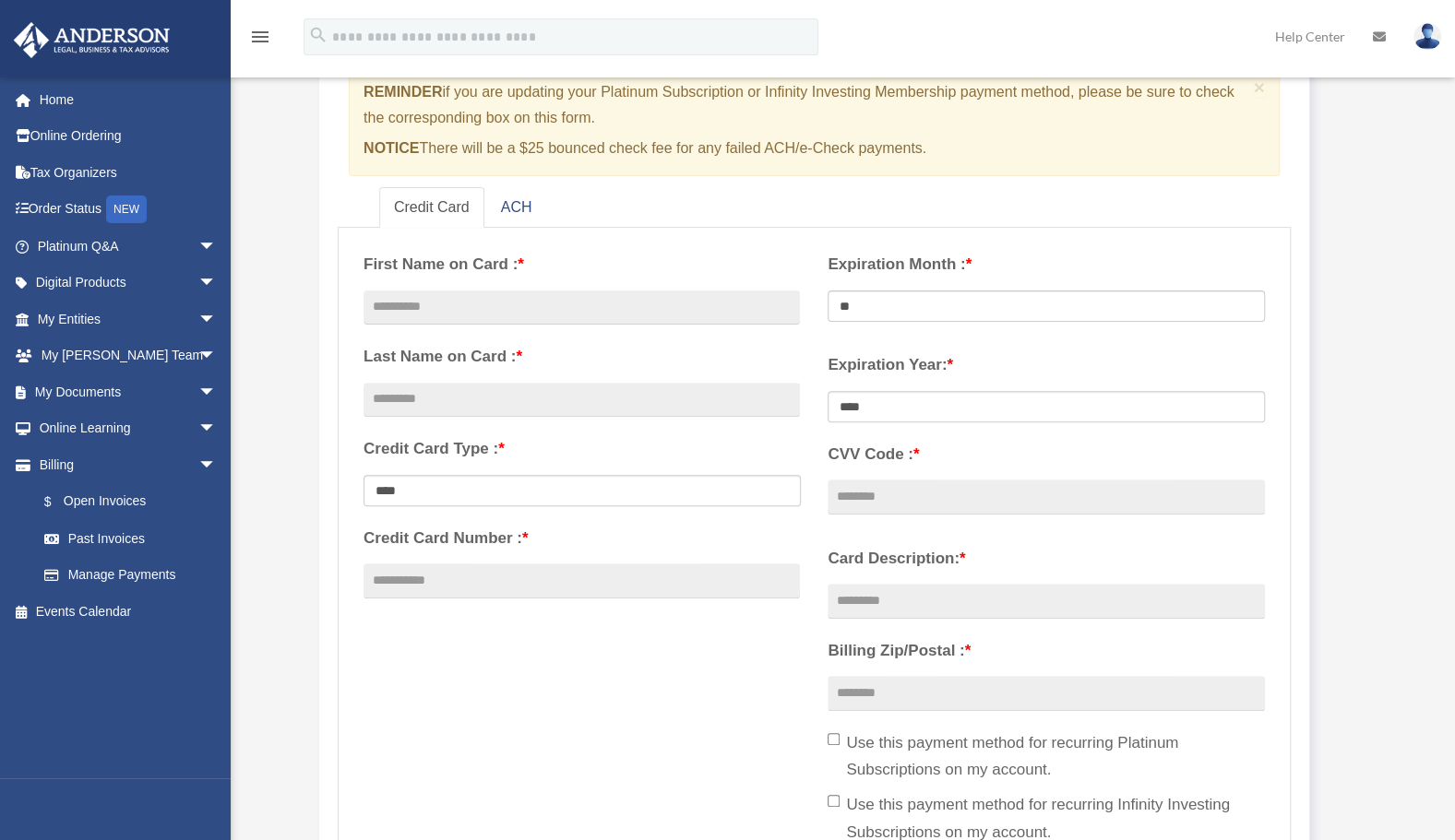
click at [67, 466] on link "Billing arrow_drop_down" at bounding box center [128, 465] width 231 height 37
click at [94, 390] on link "My Documents arrow_drop_down" at bounding box center [128, 392] width 231 height 37
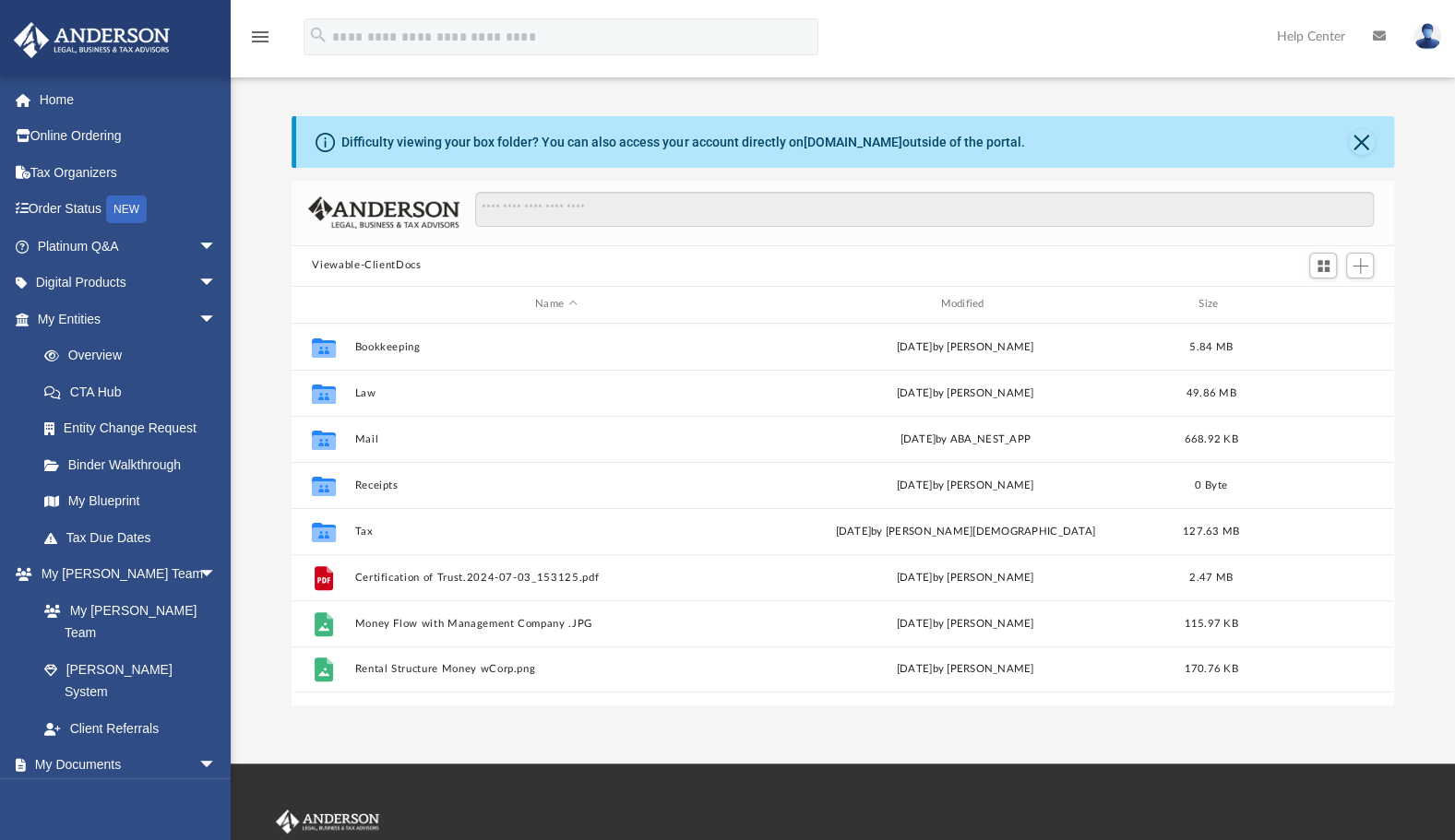
scroll to position [405, 1087]
click at [63, 748] on link "My Documents arrow_drop_down" at bounding box center [124, 766] width 222 height 37
click at [105, 748] on link "My Documents arrow_drop_down" at bounding box center [124, 766] width 222 height 37
click at [376, 532] on button "Tax" at bounding box center [556, 532] width 401 height 12
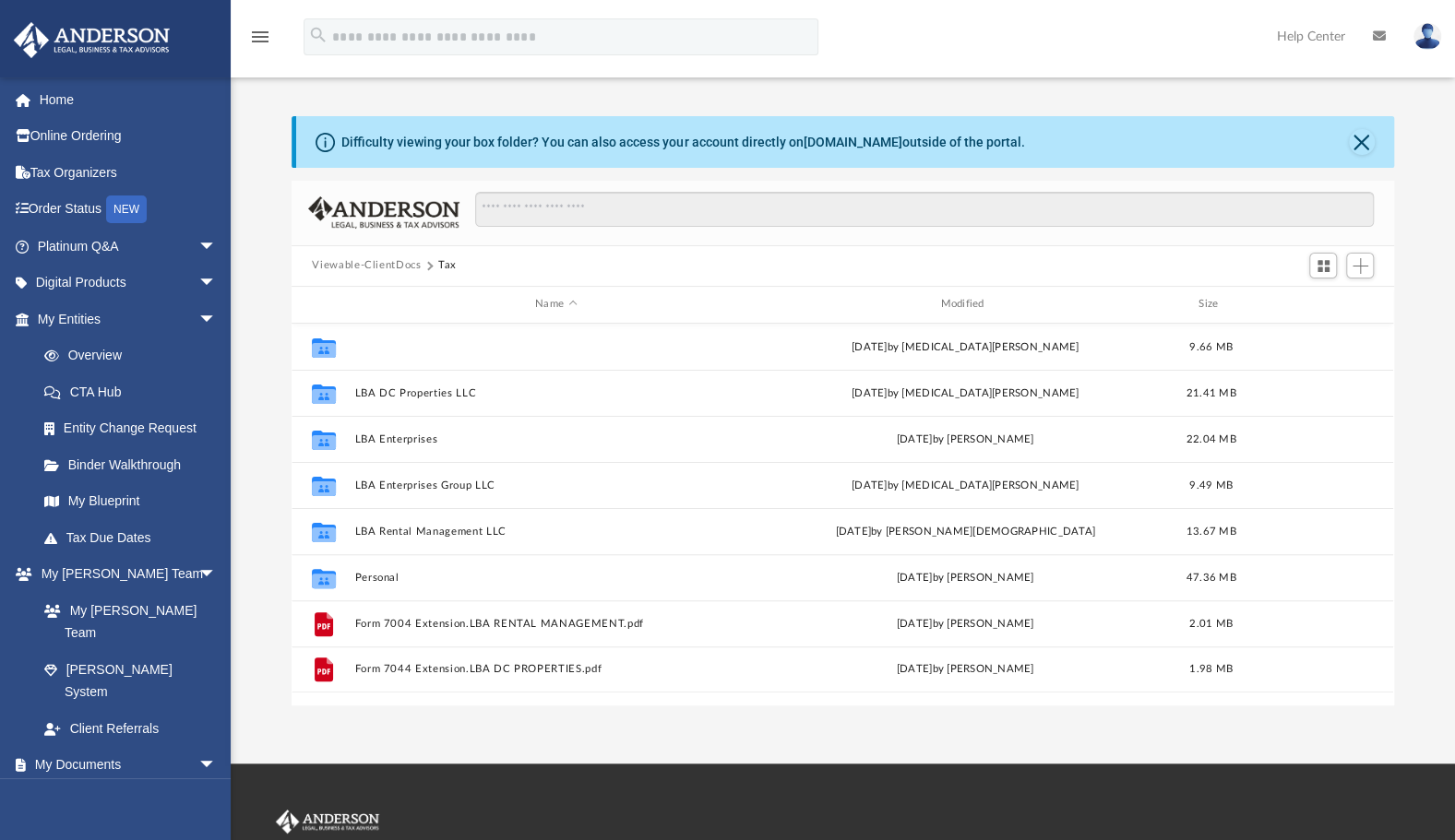
click at [423, 349] on button "Fearlessat50 LLC" at bounding box center [556, 347] width 401 height 12
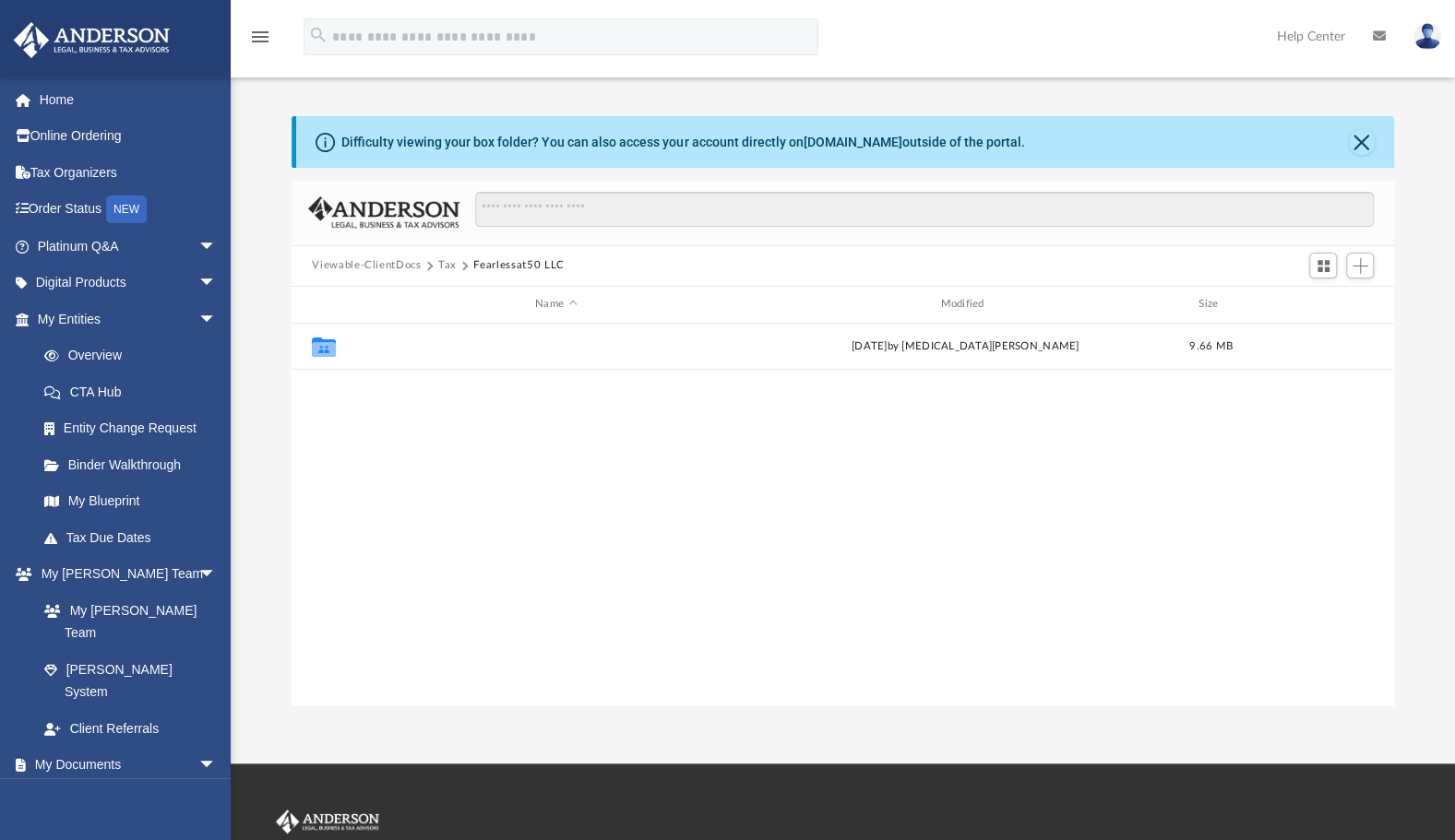
click at [374, 343] on button "2024" at bounding box center [556, 346] width 401 height 12
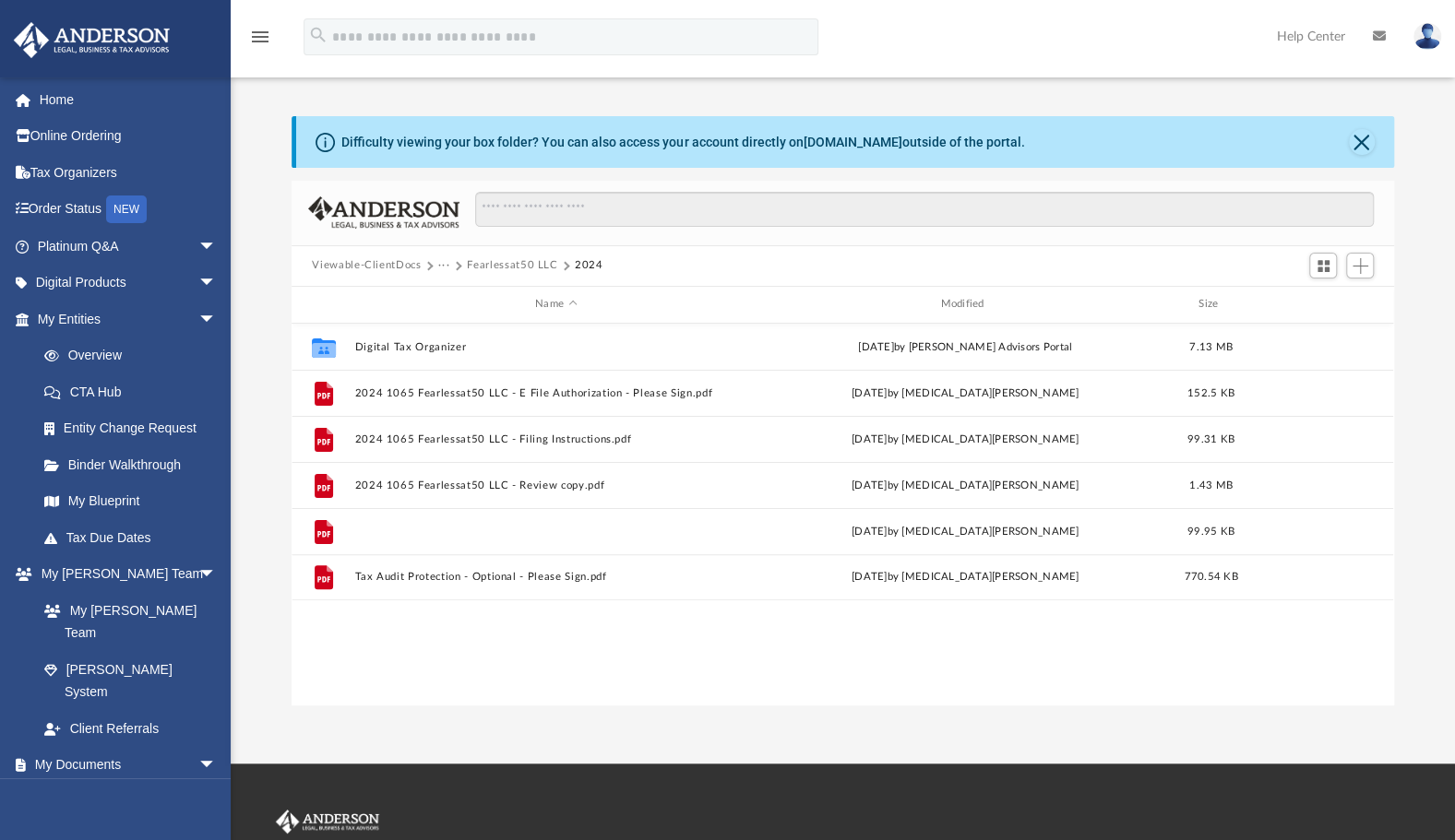
click at [583, 534] on button "Invoice 83315720889 - 2024 1065 Fearlessat50 LLC.pdf" at bounding box center [556, 532] width 401 height 12
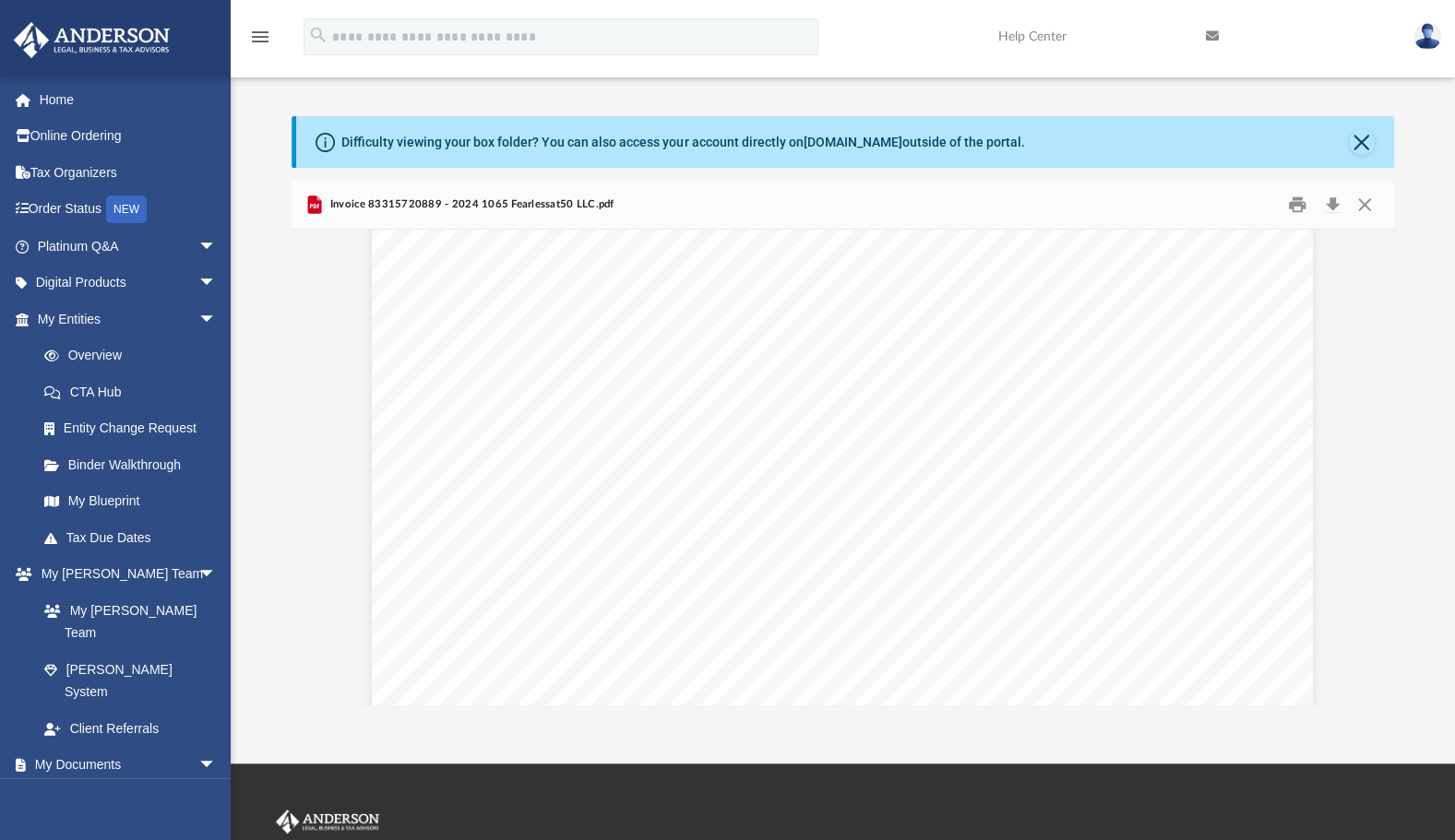
scroll to position [0, 0]
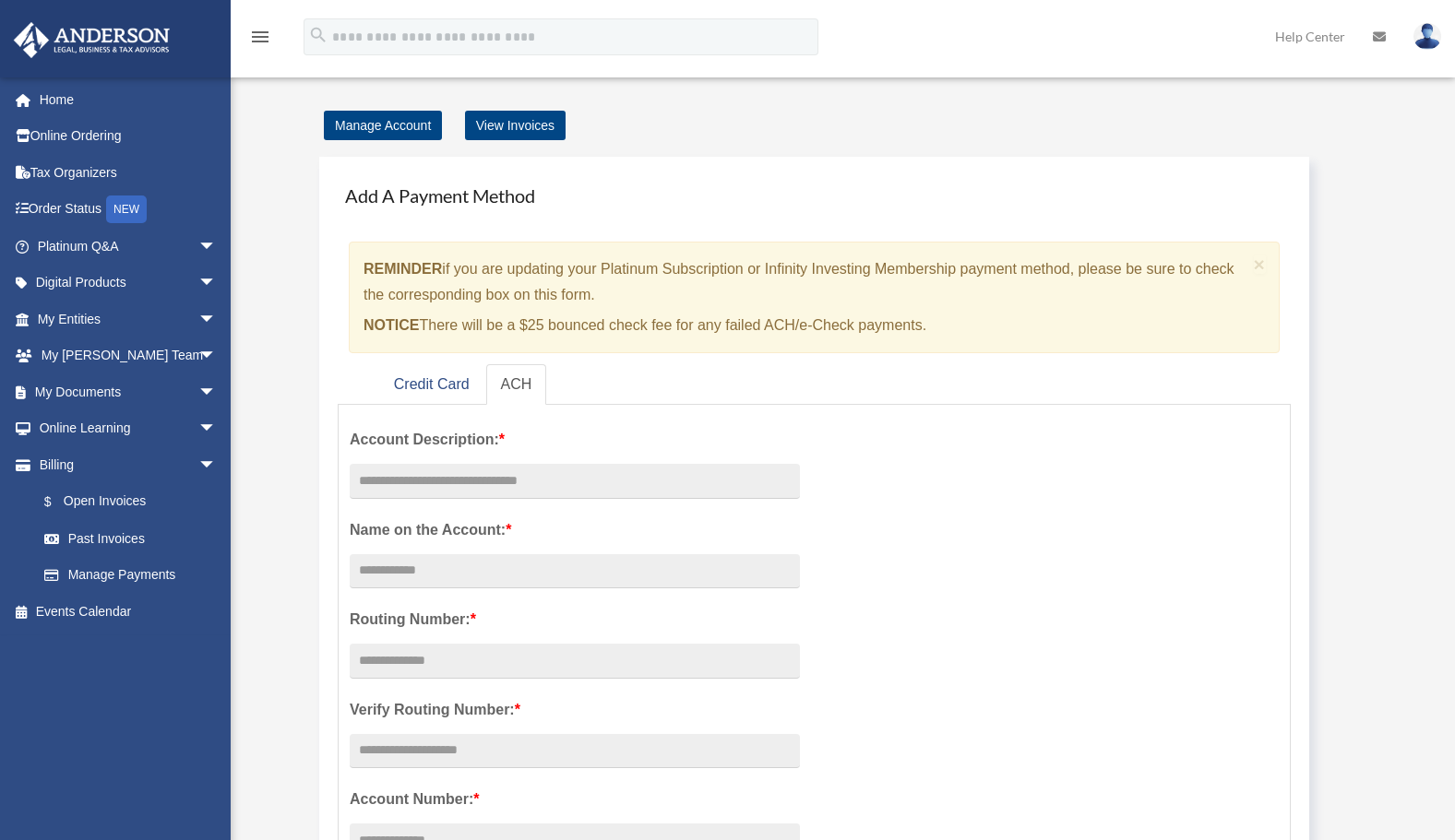
scroll to position [177, 0]
